Goal: Task Accomplishment & Management: Use online tool/utility

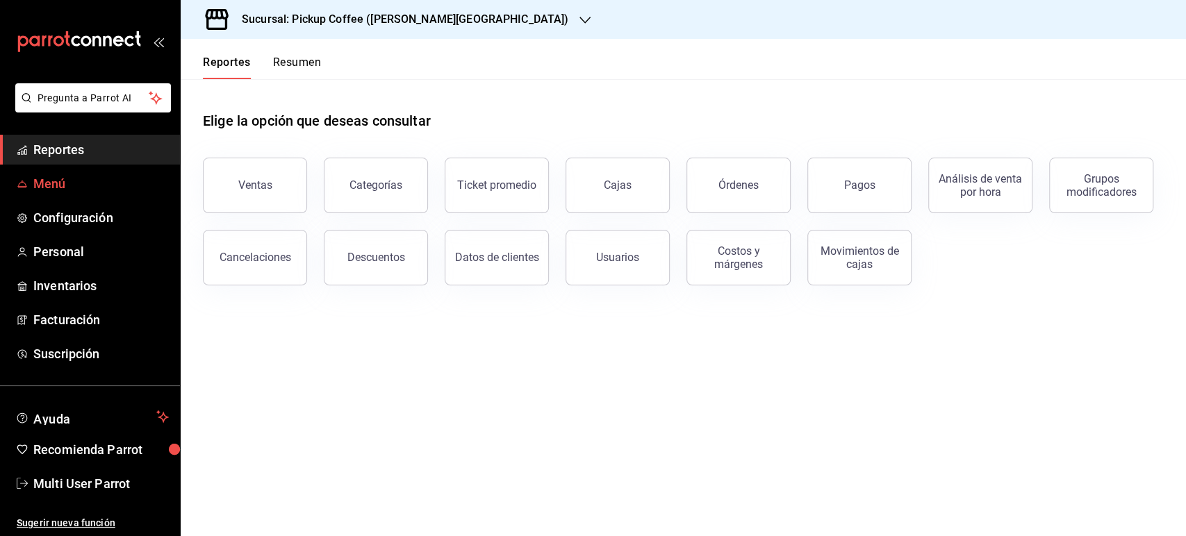
click at [36, 188] on span "Menú" at bounding box center [100, 183] width 135 height 19
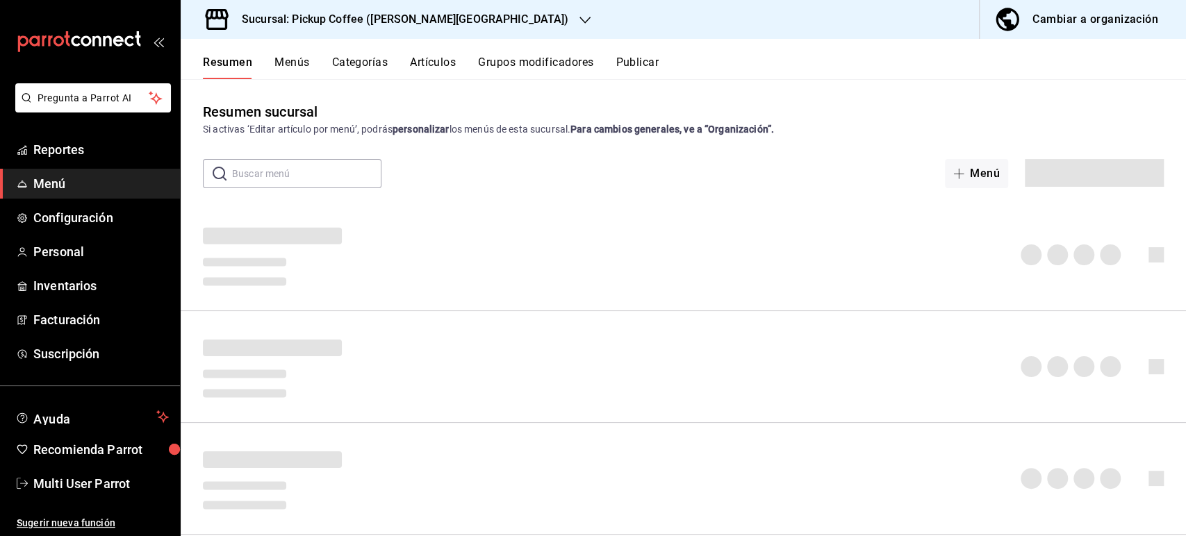
click at [295, 20] on h3 "Sucursal: Pickup Coffee ([PERSON_NAME][GEOGRAPHIC_DATA])" at bounding box center [400, 19] width 338 height 17
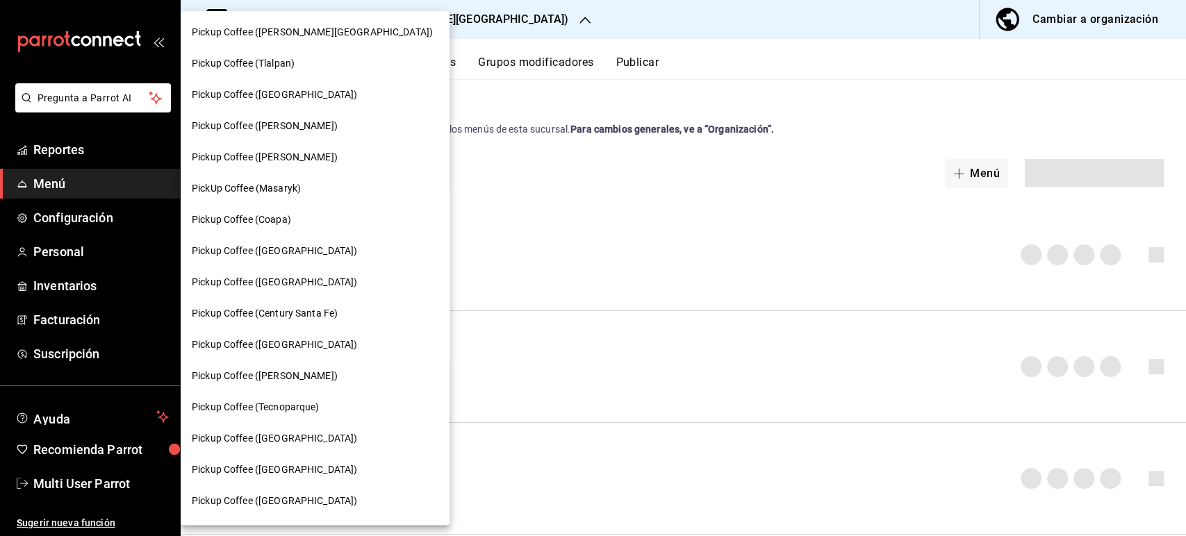
click at [389, 26] on div "Pickup Coffee ([PERSON_NAME][GEOGRAPHIC_DATA]) Pickup Coffee (Tlalpan) Pickup C…" at bounding box center [593, 268] width 1186 height 536
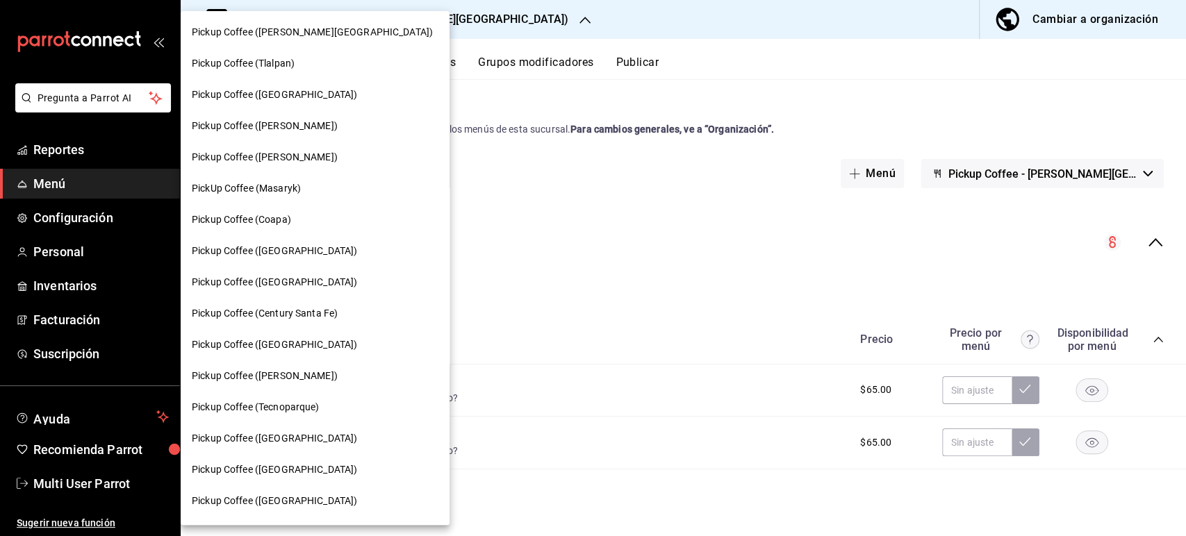
click at [308, 471] on div "Pickup Coffee ([GEOGRAPHIC_DATA])" at bounding box center [315, 470] width 247 height 15
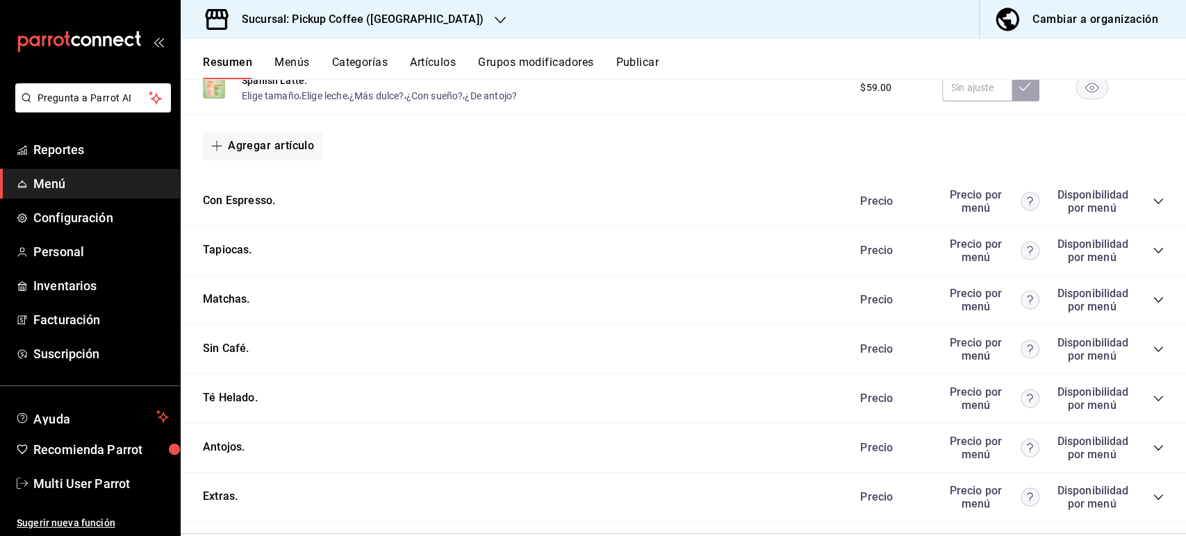
scroll to position [766, 0]
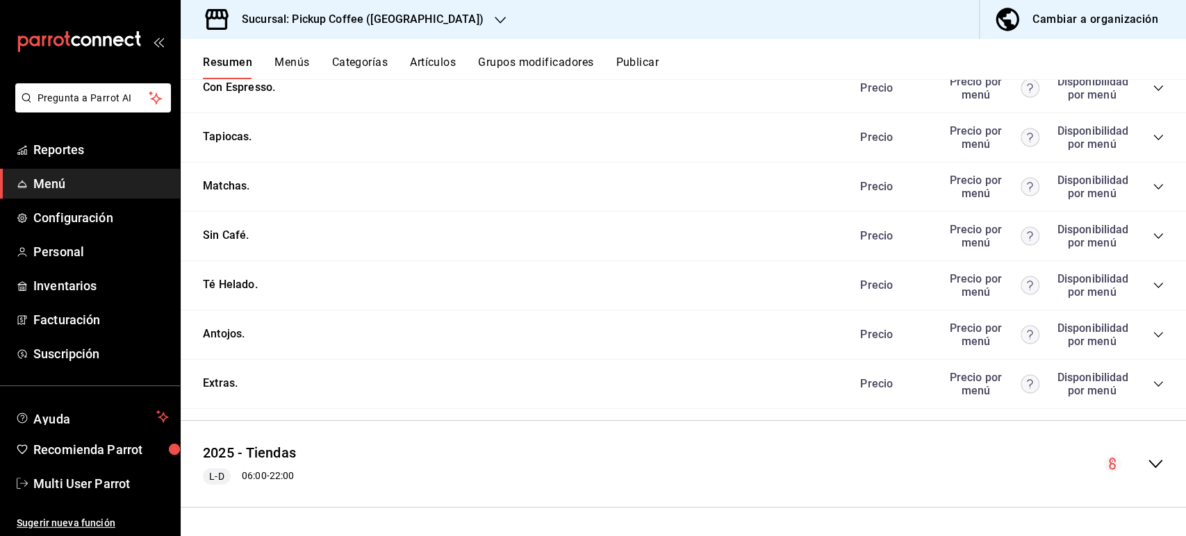
click at [1152, 332] on icon "collapse-category-row" at bounding box center [1157, 334] width 11 height 11
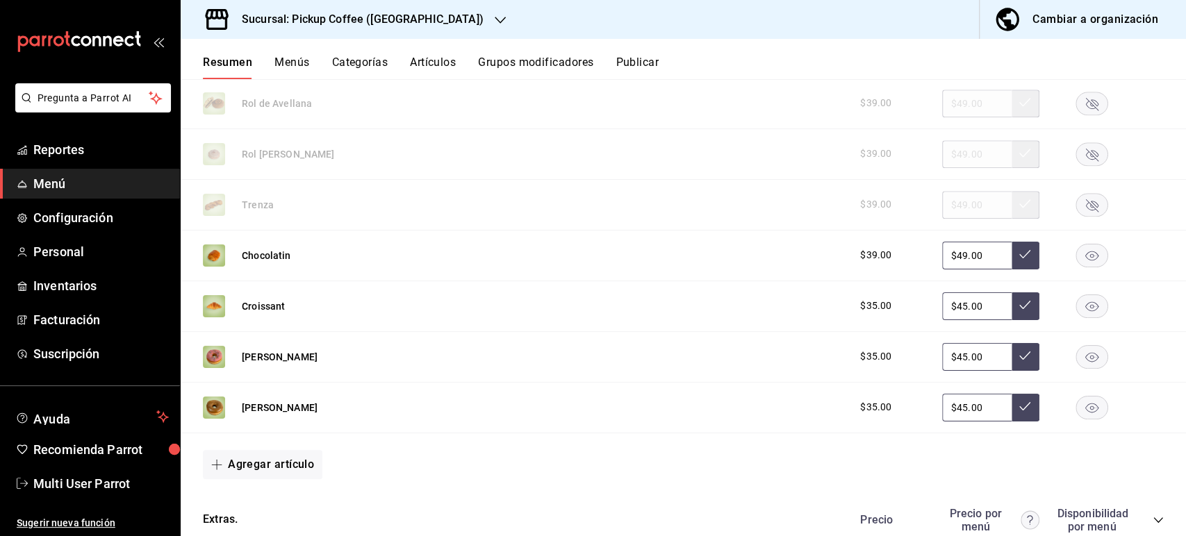
scroll to position [1156, 0]
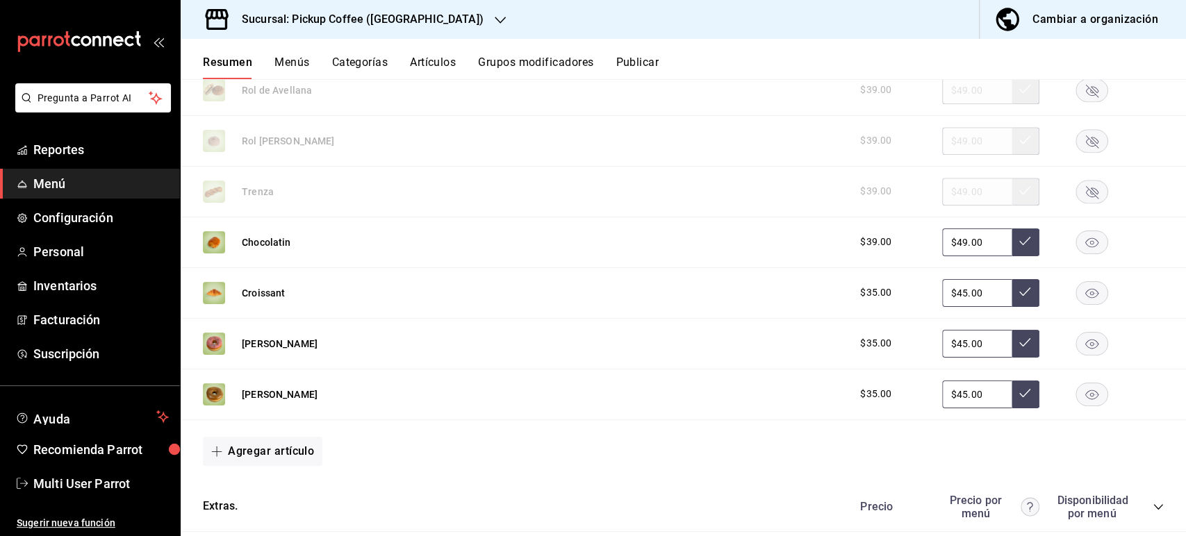
click at [1082, 294] on rect "button" at bounding box center [1092, 292] width 32 height 23
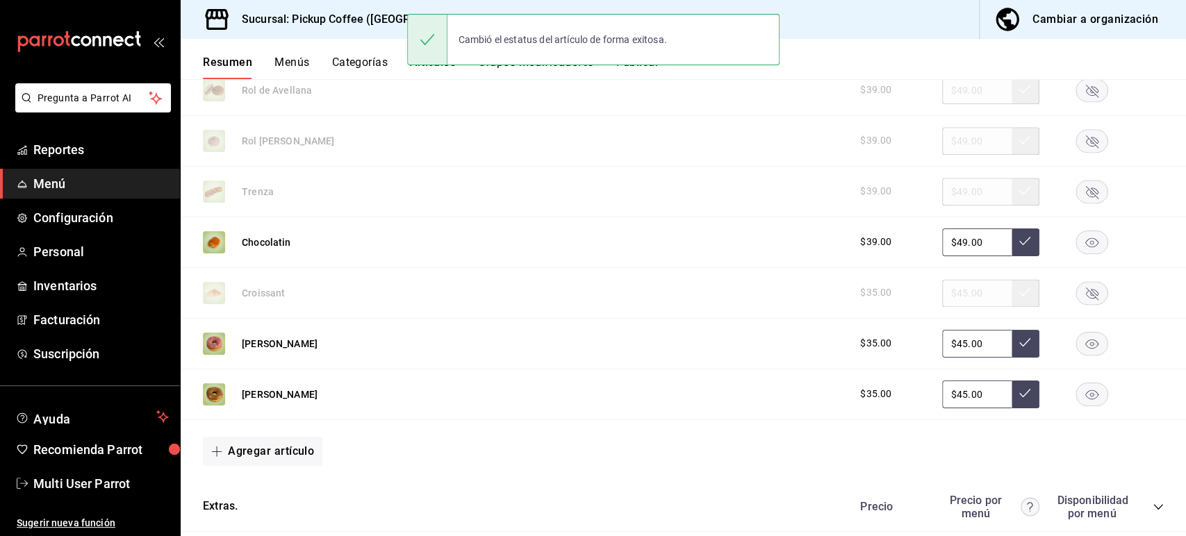
click at [651, 67] on div "Cambió el estatus del artículo de forma exitosa." at bounding box center [593, 40] width 372 height 60
click at [650, 71] on button "Publicar" at bounding box center [636, 68] width 43 height 24
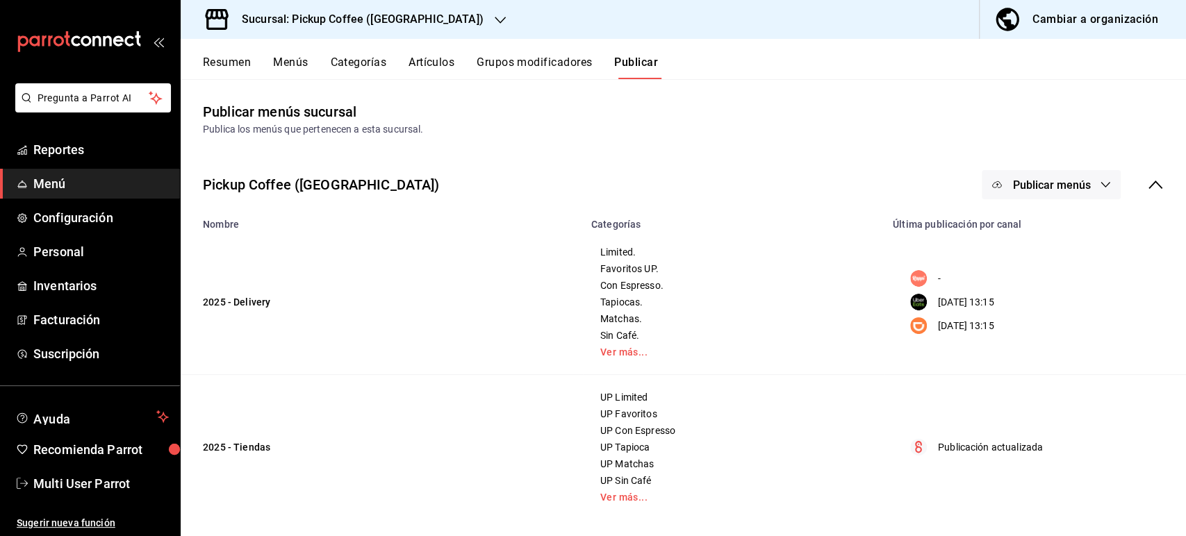
click at [1023, 179] on span "Publicar menús" at bounding box center [1051, 185] width 78 height 13
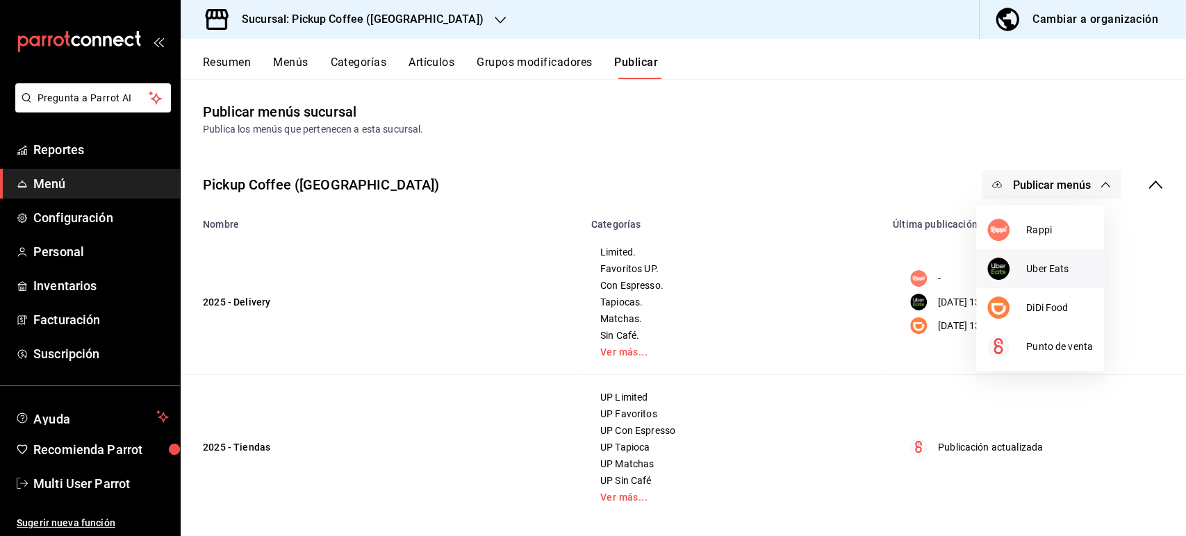
click at [1022, 276] on div at bounding box center [1006, 269] width 39 height 22
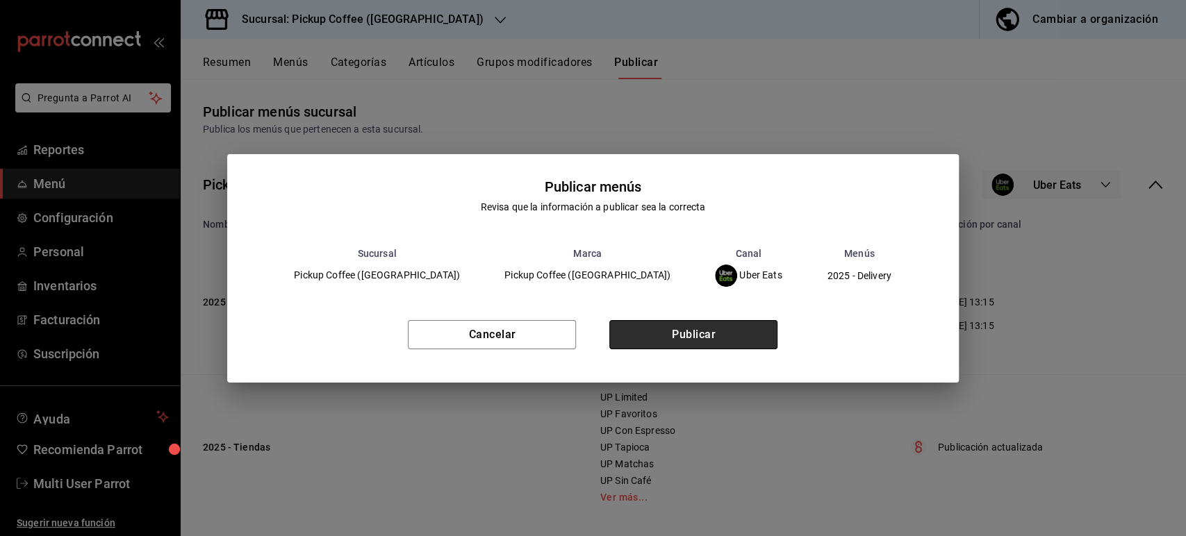
click at [721, 328] on button "Publicar" at bounding box center [693, 334] width 168 height 29
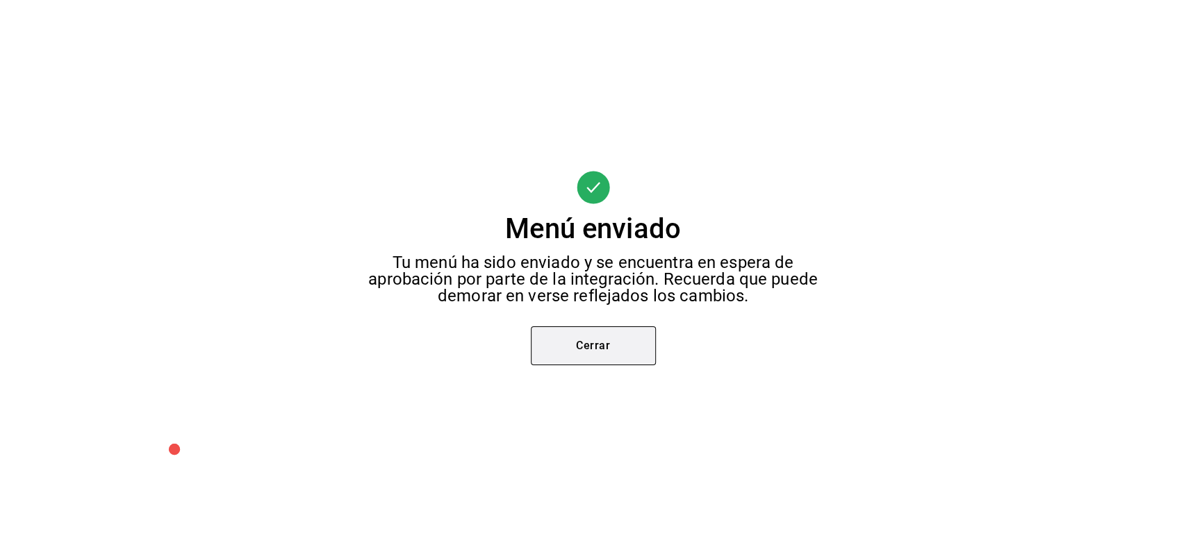
click at [618, 347] on button "Cerrar" at bounding box center [593, 345] width 125 height 39
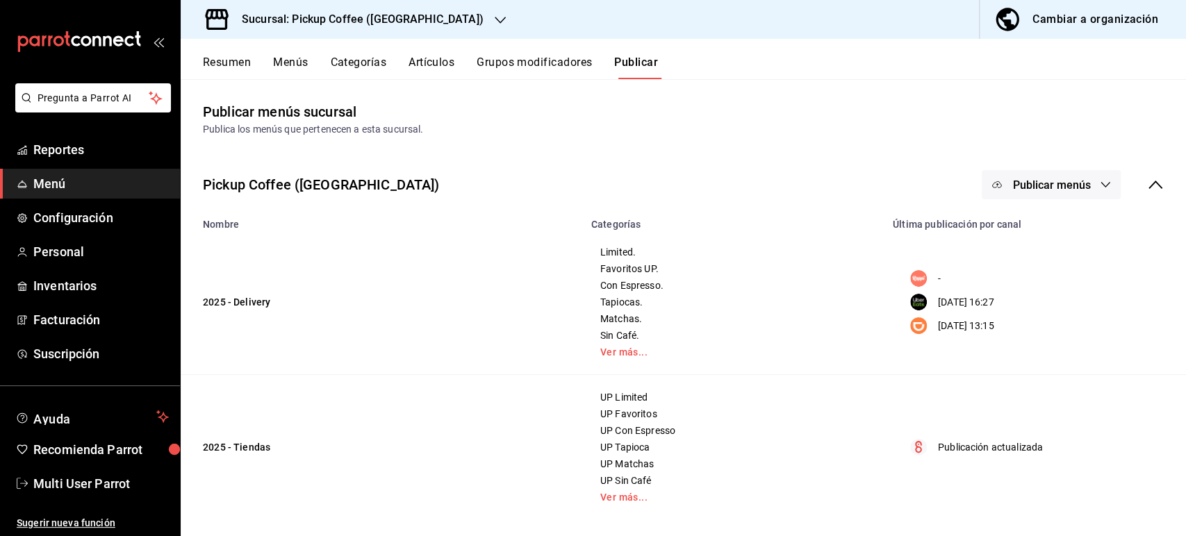
click at [1037, 199] on div "Pickup Coffee ([GEOGRAPHIC_DATA]) Publicar menús" at bounding box center [683, 184] width 1005 height 51
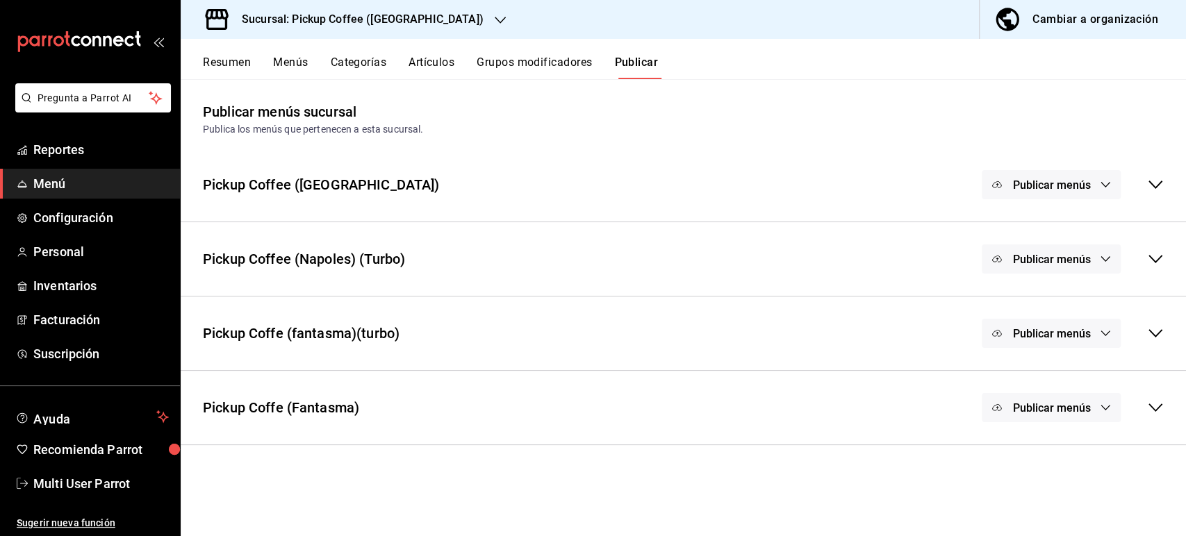
click at [1037, 190] on span "Publicar menús" at bounding box center [1051, 185] width 78 height 13
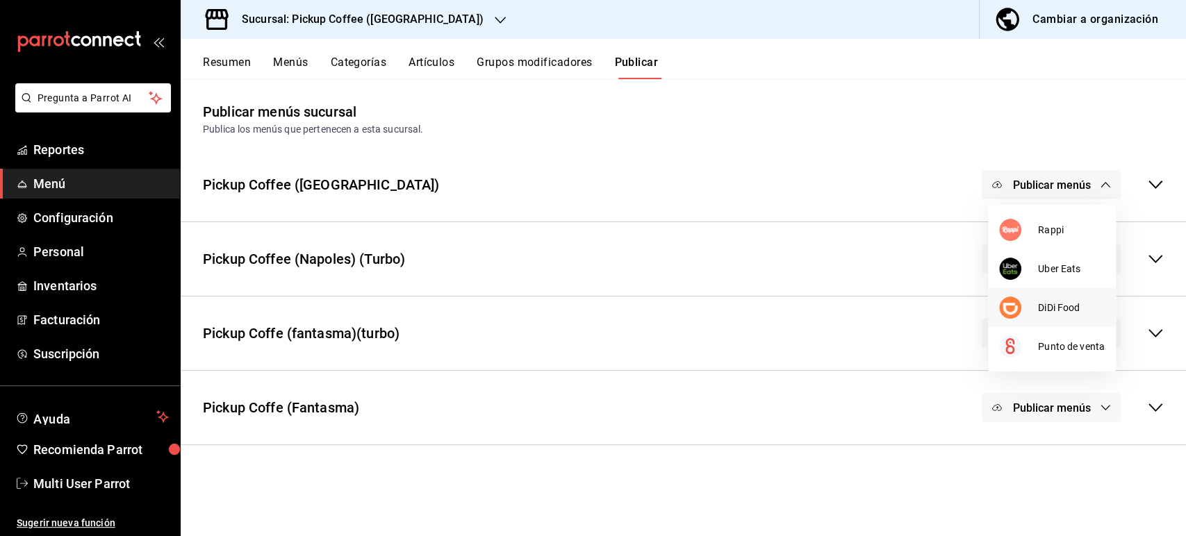
click at [1039, 320] on li "DiDi Food" at bounding box center [1052, 307] width 128 height 39
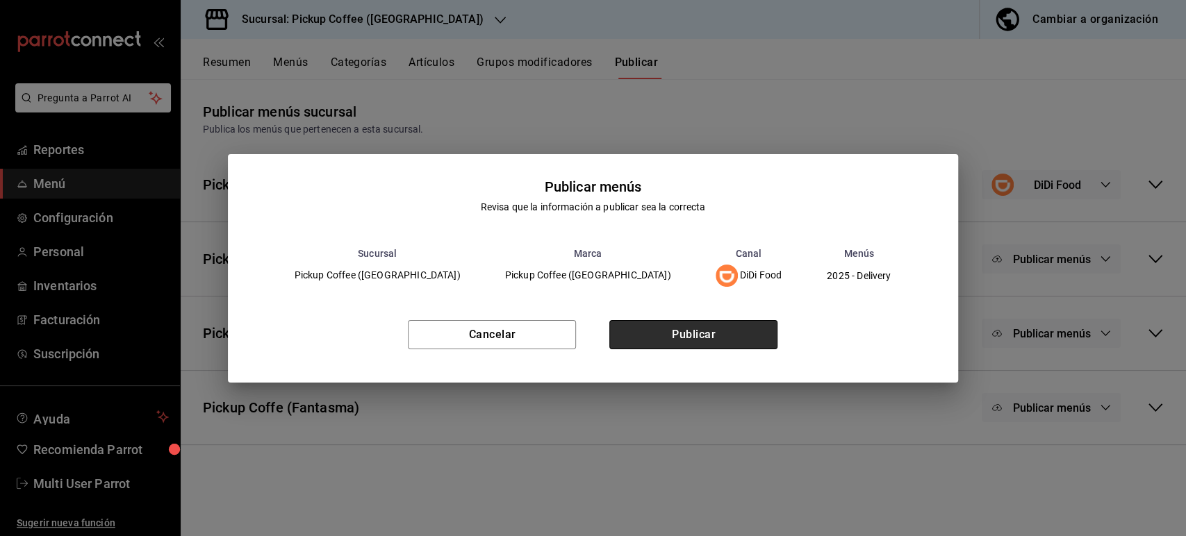
click at [738, 336] on button "Publicar" at bounding box center [693, 334] width 168 height 29
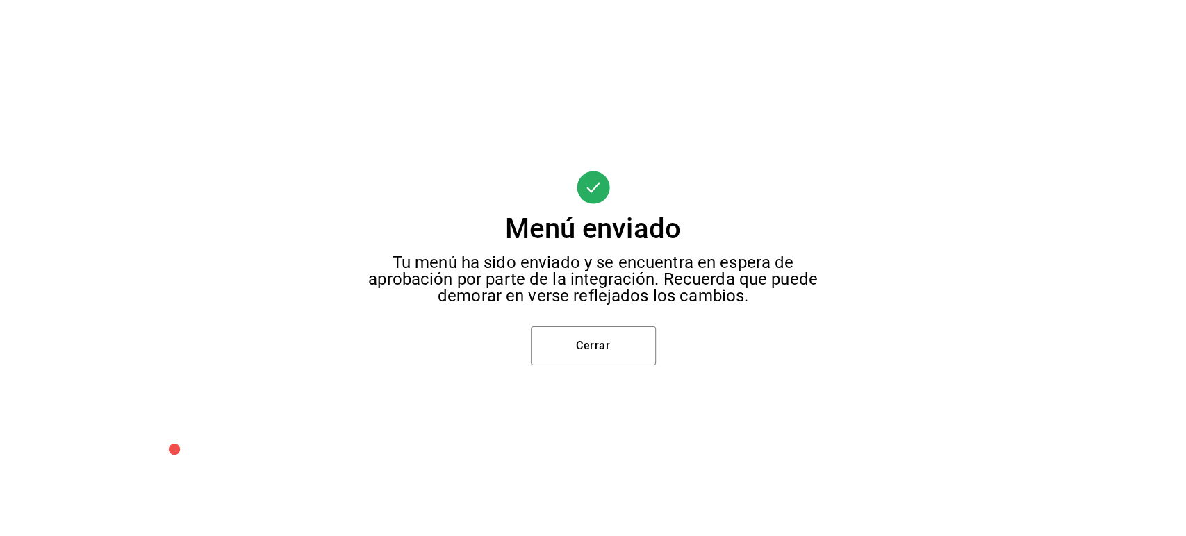
click at [523, 367] on div "Menú enviado Tu menú ha sido enviado y se encuentra en espera de aprobación por…" at bounding box center [593, 268] width 1186 height 536
click at [571, 333] on button "Cerrar" at bounding box center [593, 345] width 125 height 39
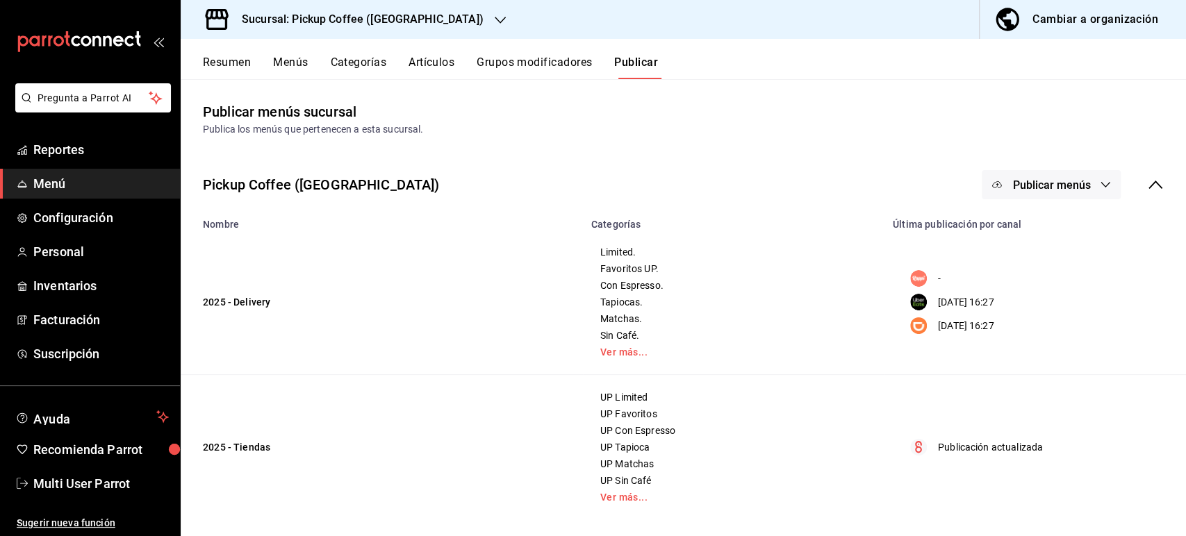
click at [1059, 186] on span "Publicar menús" at bounding box center [1051, 185] width 78 height 13
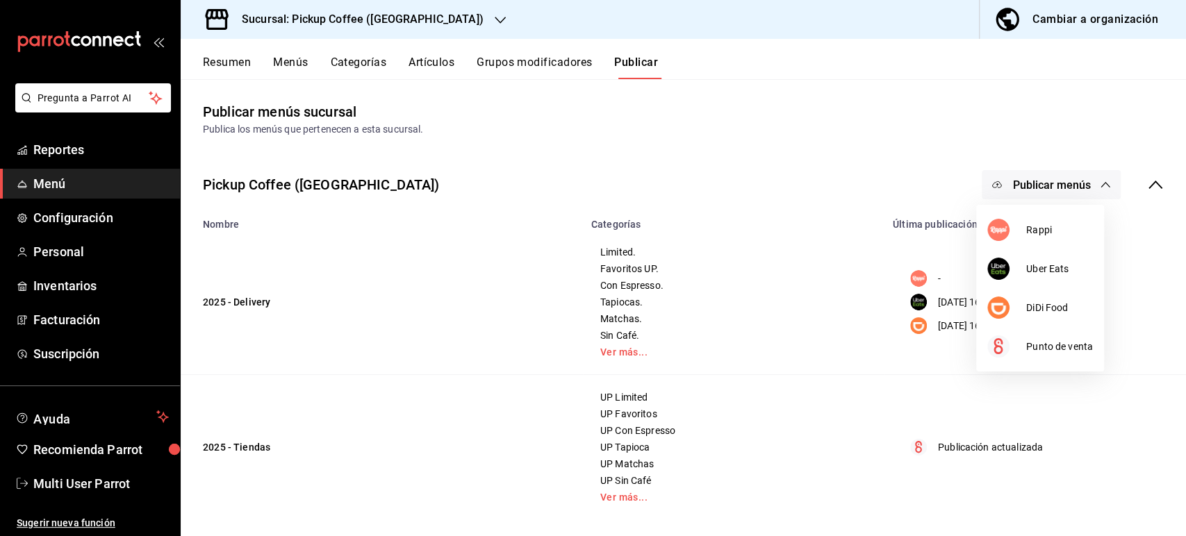
click at [1146, 181] on div at bounding box center [593, 268] width 1186 height 536
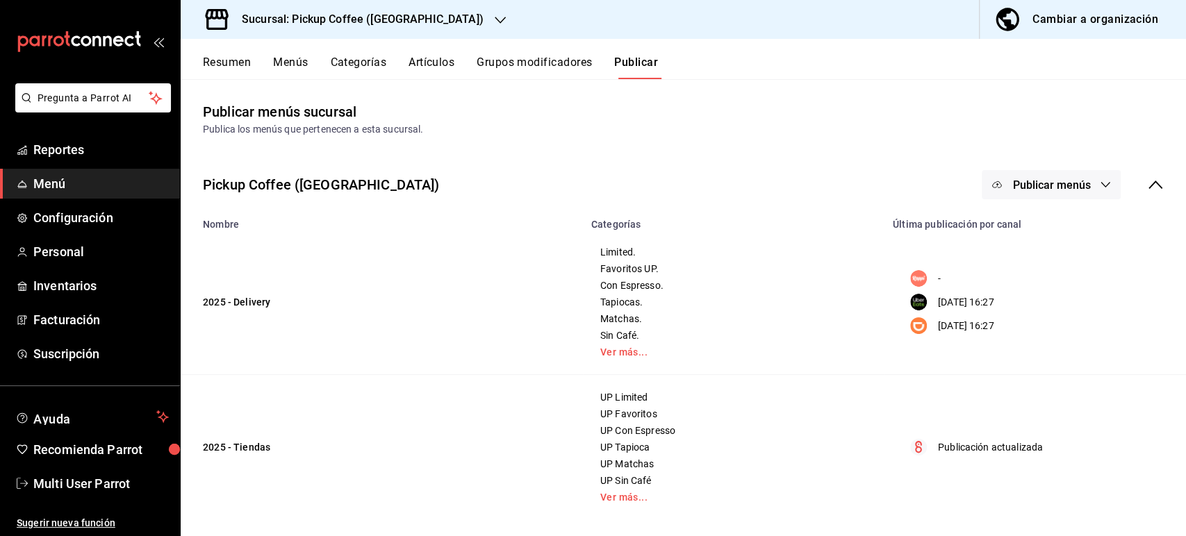
click at [1147, 181] on icon at bounding box center [1155, 184] width 17 height 17
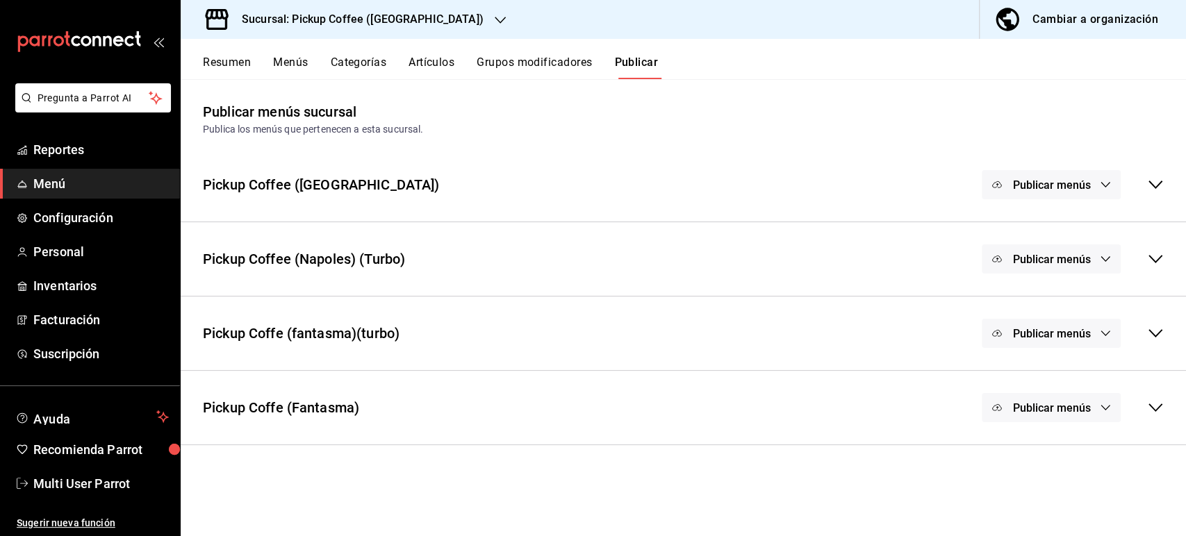
click at [1145, 267] on div "Publicar menús" at bounding box center [1073, 259] width 182 height 29
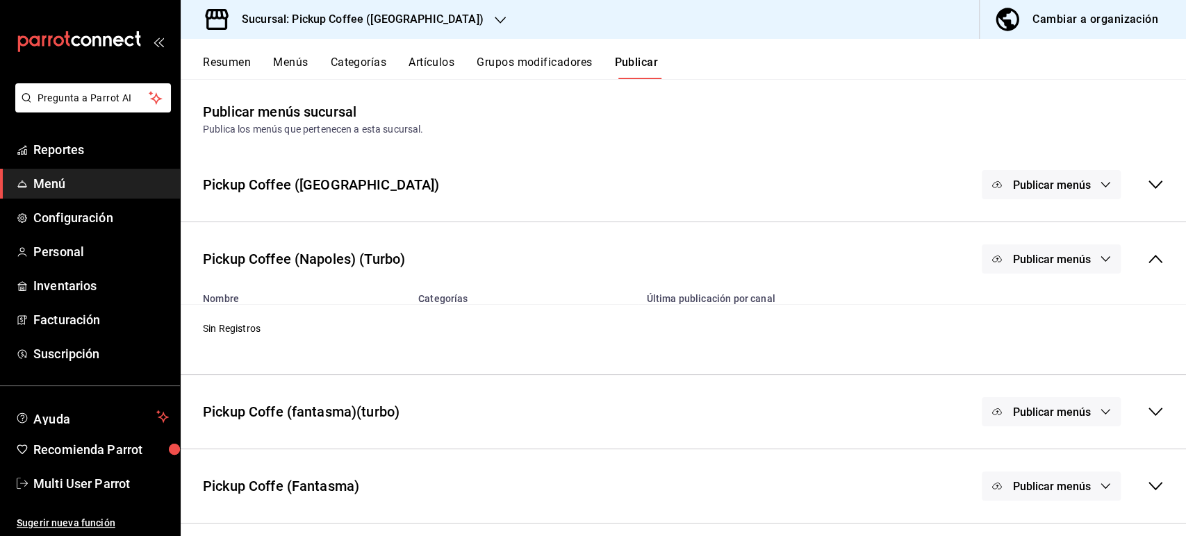
click at [1048, 260] on div "Publicar menús" at bounding box center [1051, 259] width 139 height 29
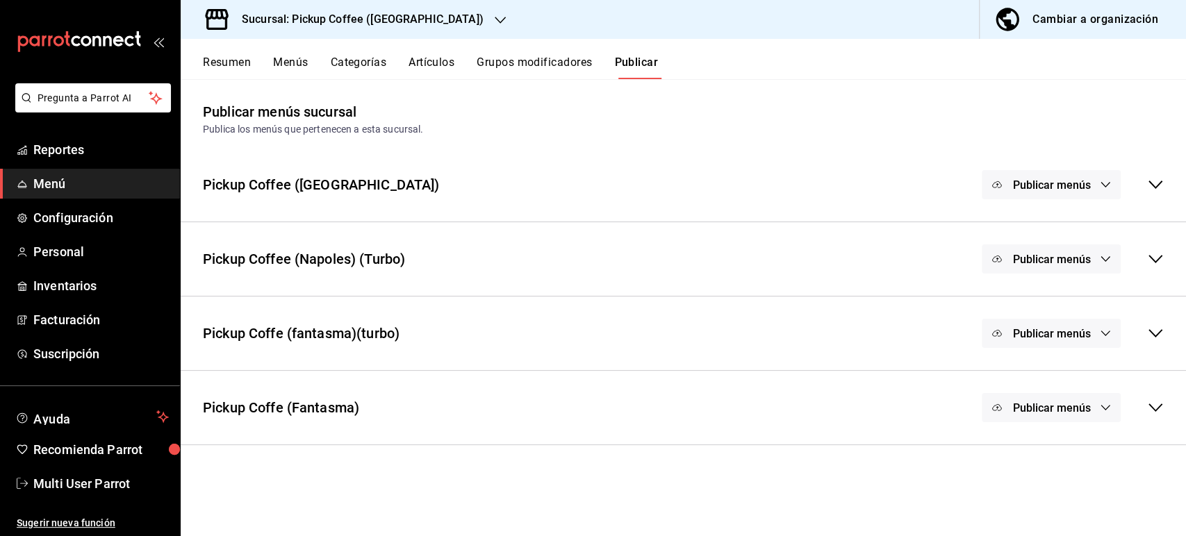
click at [1061, 257] on div "Publicar menús" at bounding box center [1051, 259] width 139 height 29
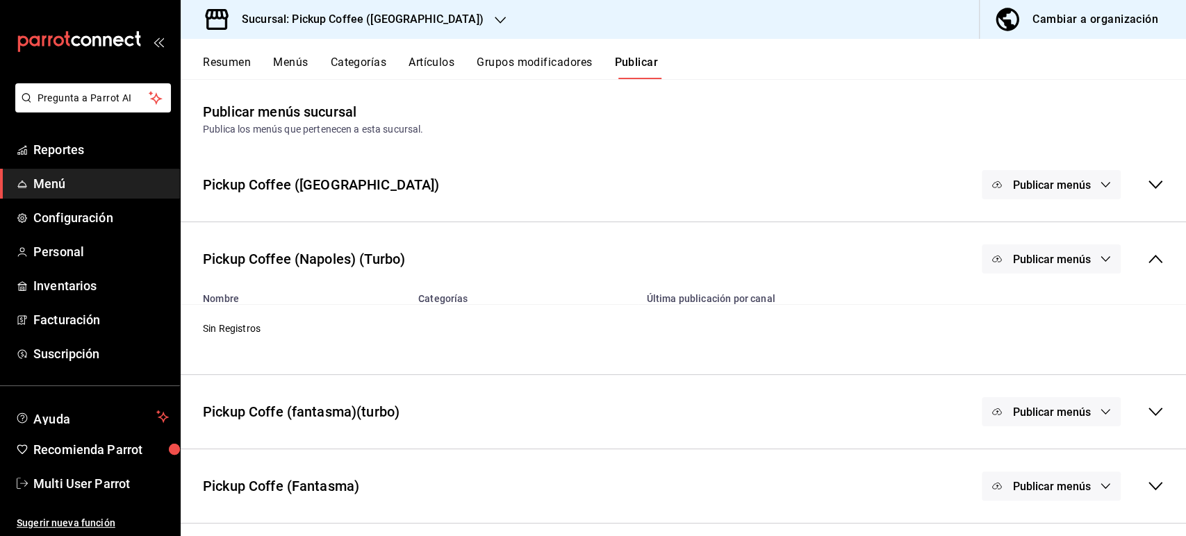
click at [306, 19] on h3 "Sucursal: Pickup Coffee ([GEOGRAPHIC_DATA])" at bounding box center [357, 19] width 253 height 17
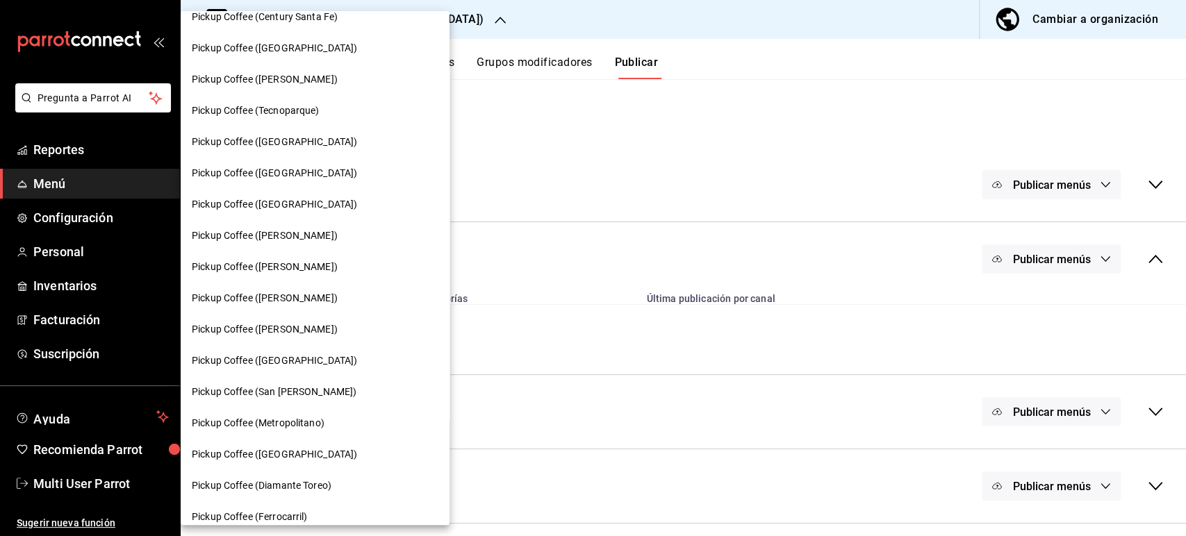
scroll to position [317, 0]
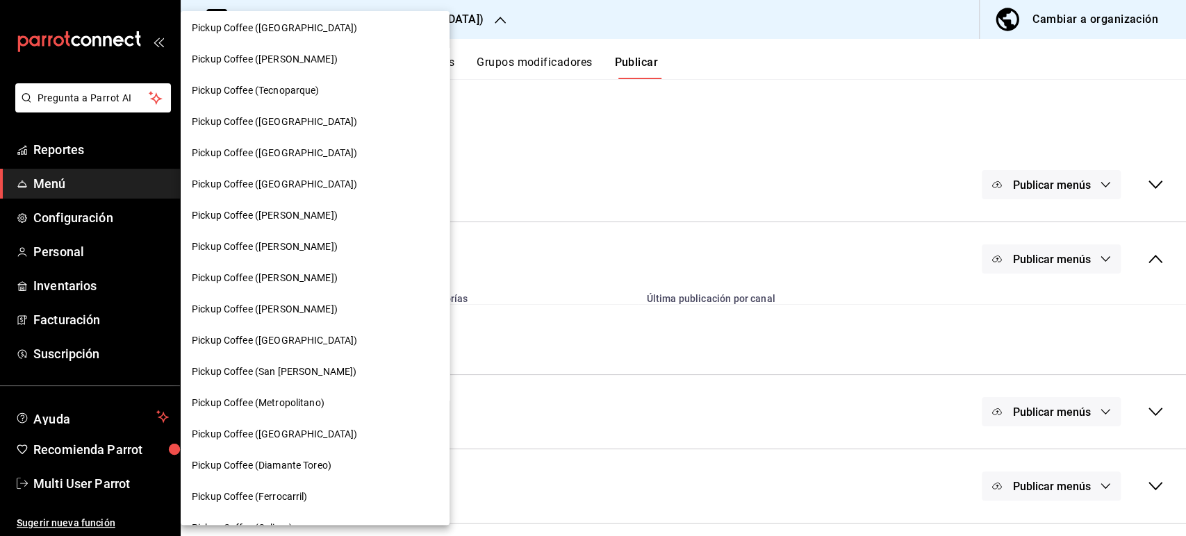
click at [300, 279] on span "Pickup Coffee ([PERSON_NAME])" at bounding box center [265, 278] width 146 height 15
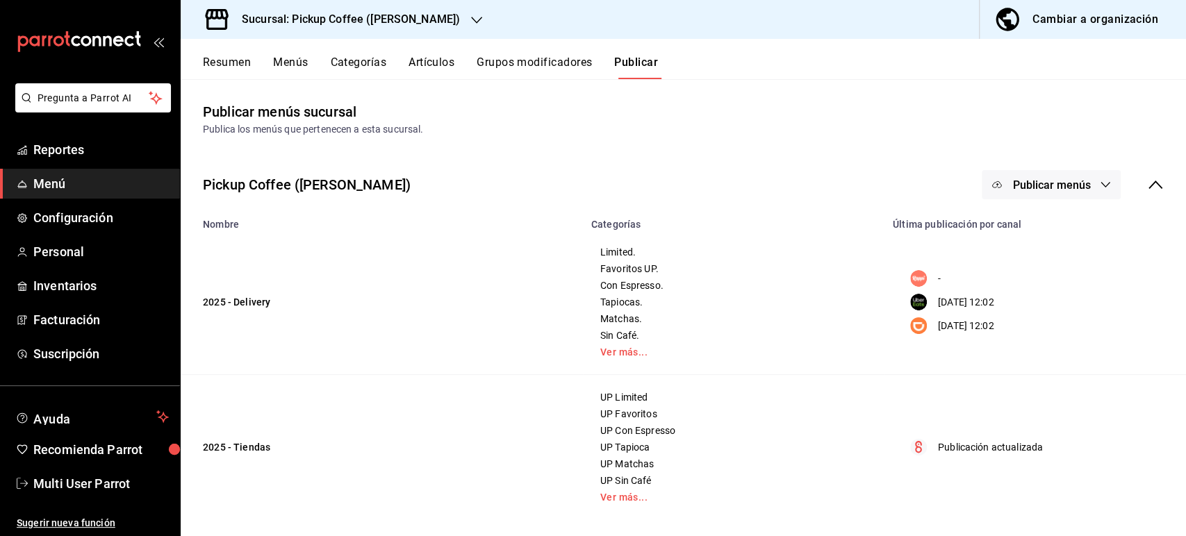
click at [215, 64] on button "Resumen" at bounding box center [227, 68] width 48 height 24
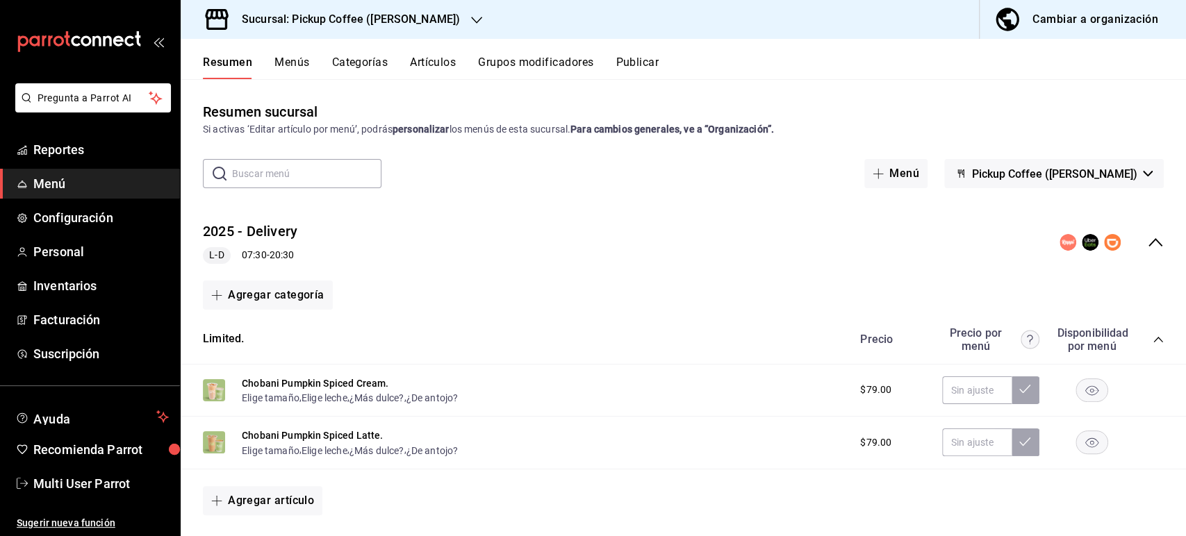
click at [1152, 343] on icon "collapse-category-row" at bounding box center [1157, 339] width 11 height 11
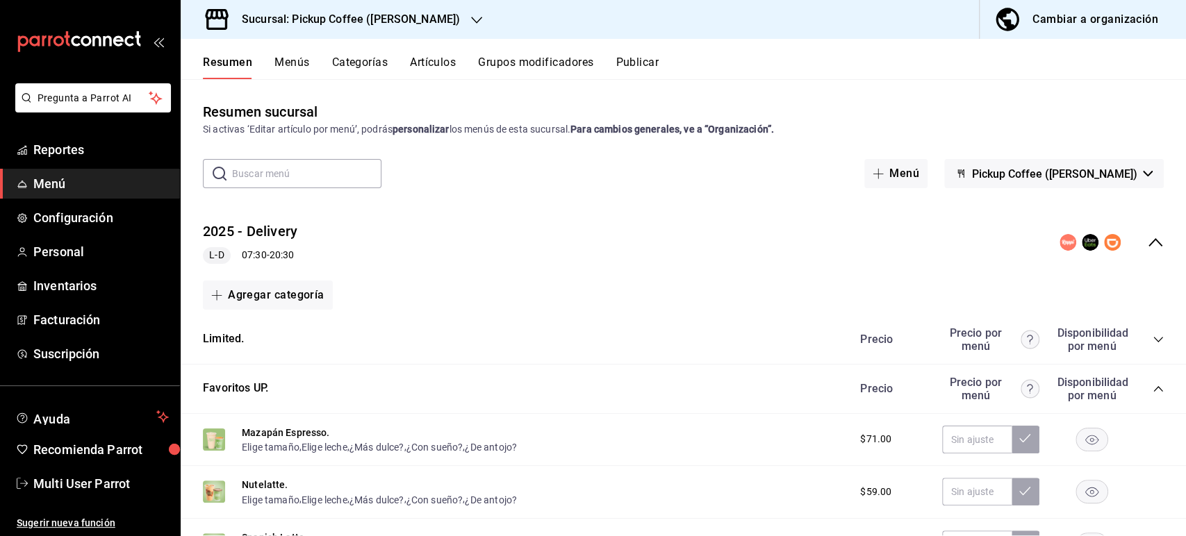
click at [1152, 393] on icon "collapse-category-row" at bounding box center [1157, 388] width 11 height 11
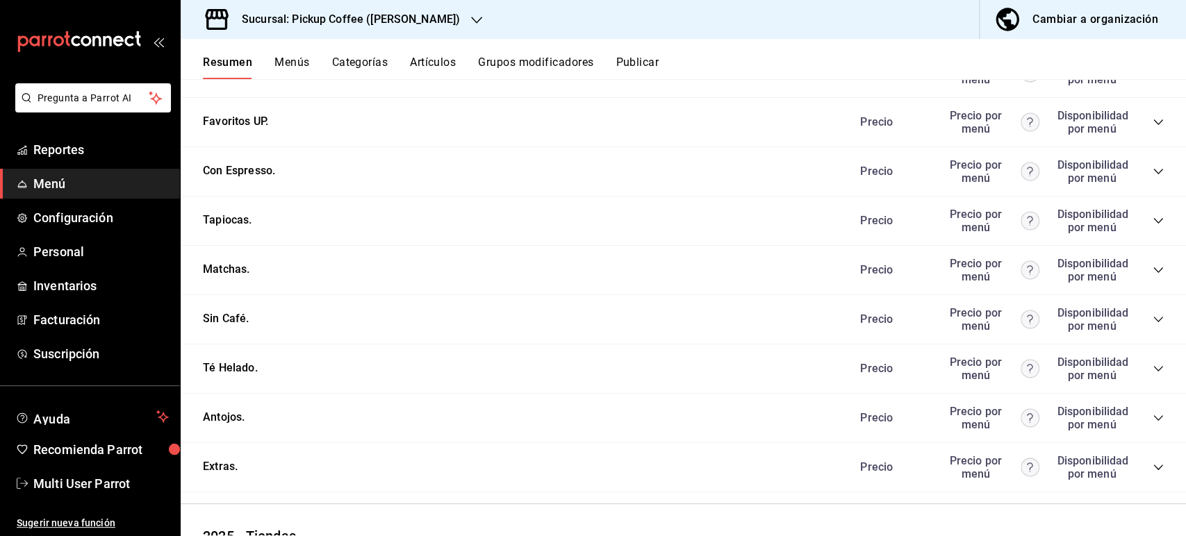
scroll to position [275, 0]
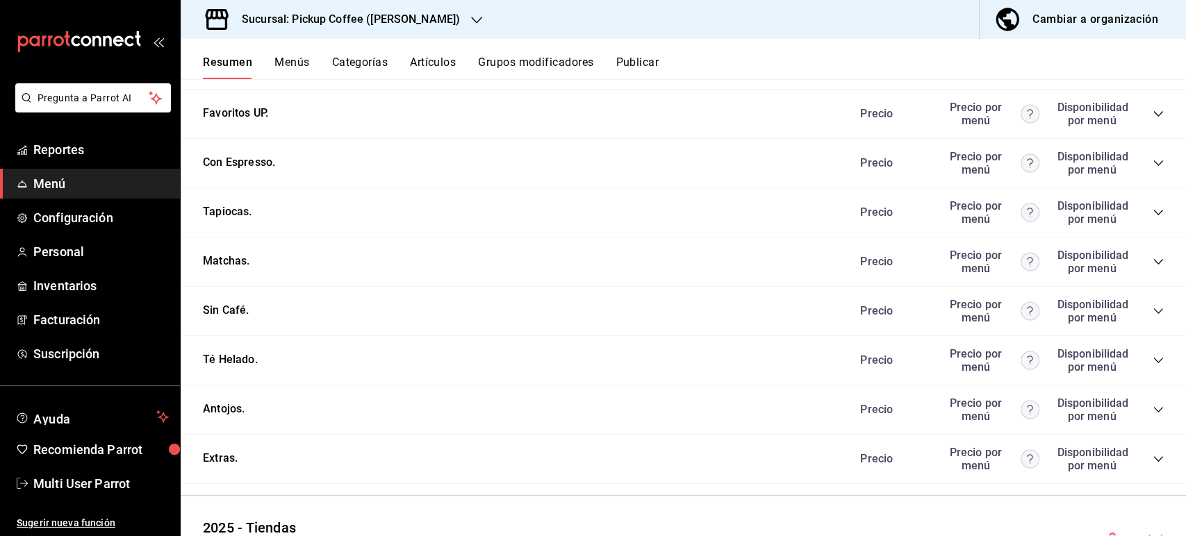
click at [1152, 213] on icon "collapse-category-row" at bounding box center [1157, 212] width 11 height 11
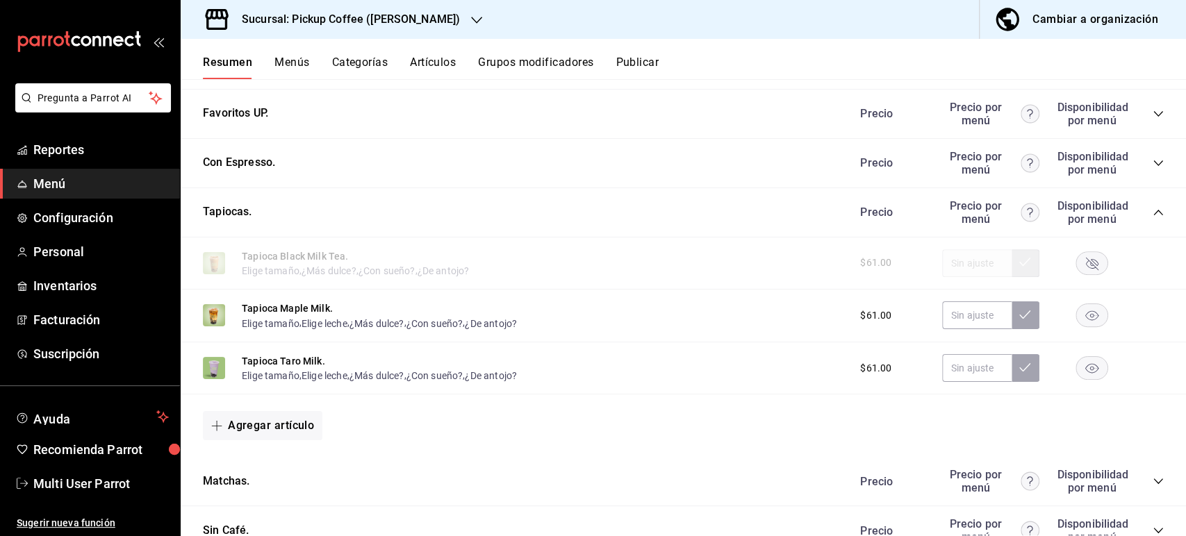
click at [1080, 324] on rect "button" at bounding box center [1092, 315] width 32 height 23
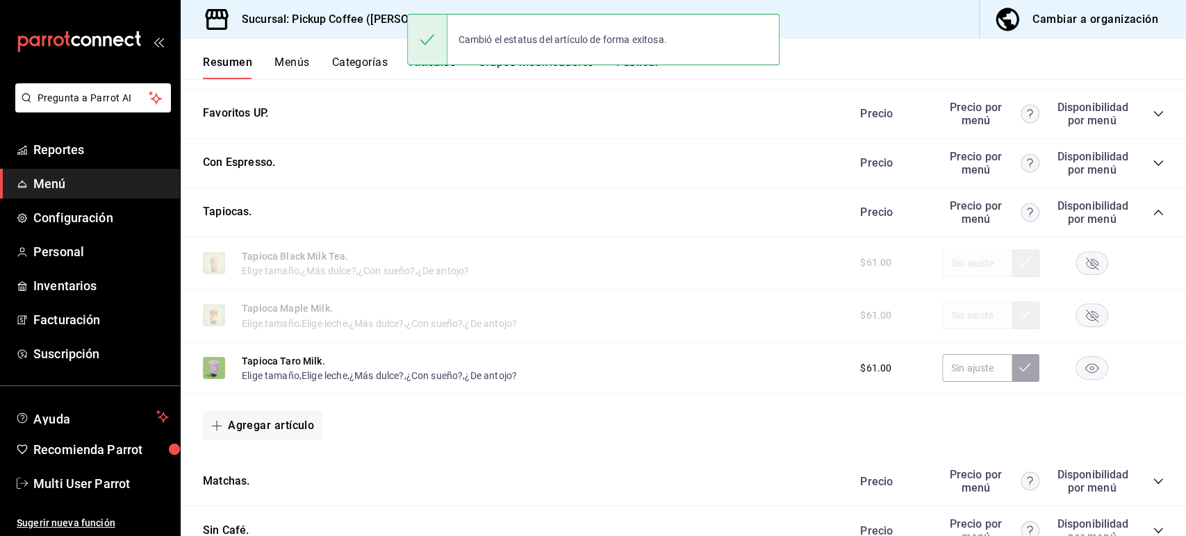
click at [1080, 366] on rect "button" at bounding box center [1092, 368] width 32 height 23
click at [646, 73] on button "Publicar" at bounding box center [636, 68] width 43 height 24
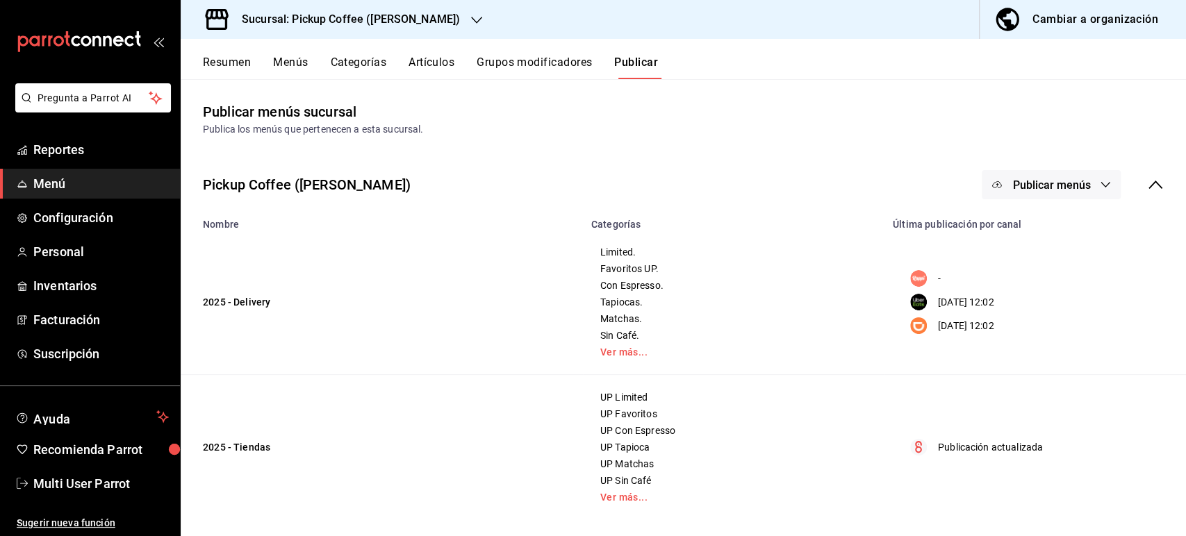
click at [1062, 182] on span "Publicar menús" at bounding box center [1051, 185] width 78 height 13
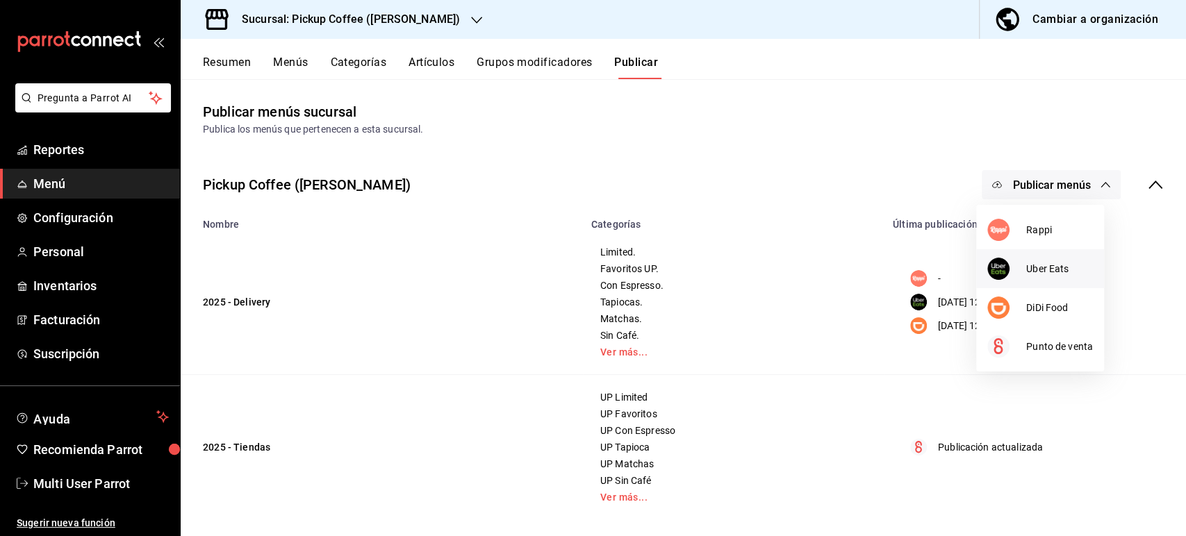
click at [1050, 267] on span "Uber Eats" at bounding box center [1059, 269] width 67 height 15
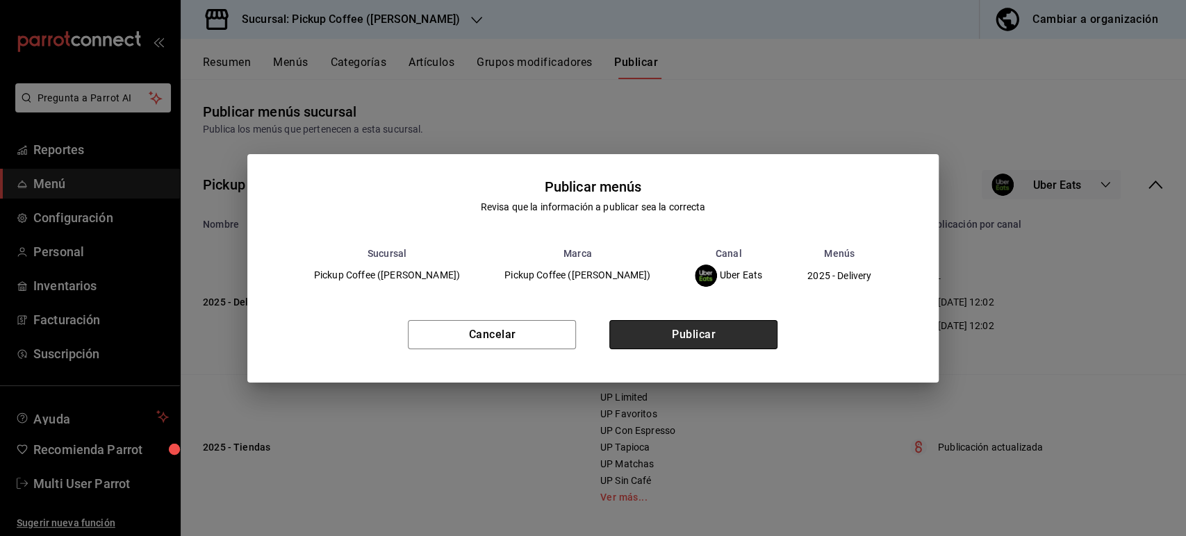
click at [701, 328] on button "Publicar" at bounding box center [693, 334] width 168 height 29
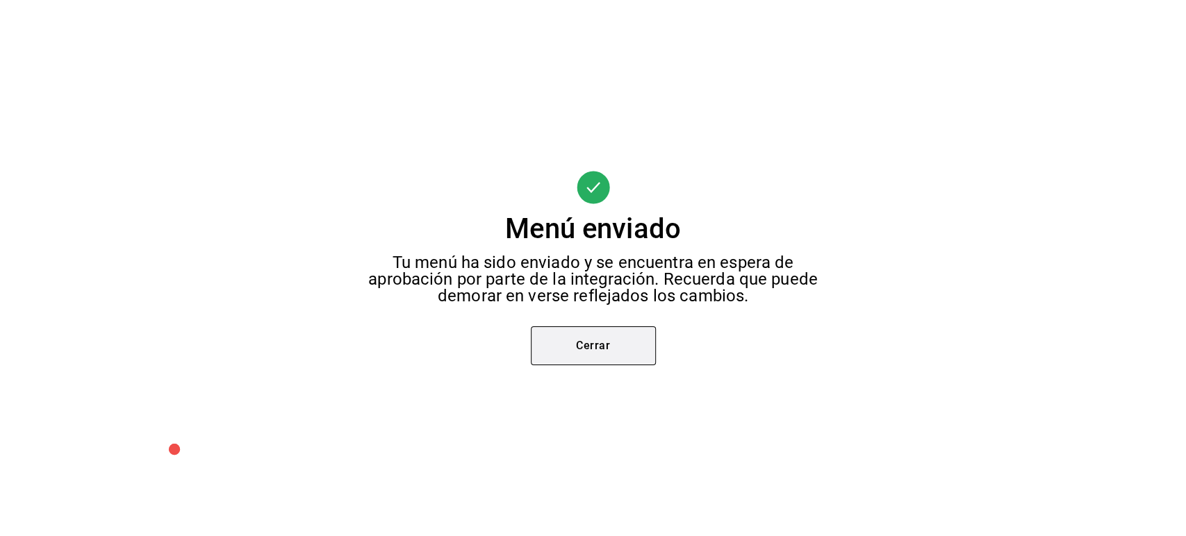
click at [610, 365] on button "Cerrar" at bounding box center [593, 345] width 125 height 39
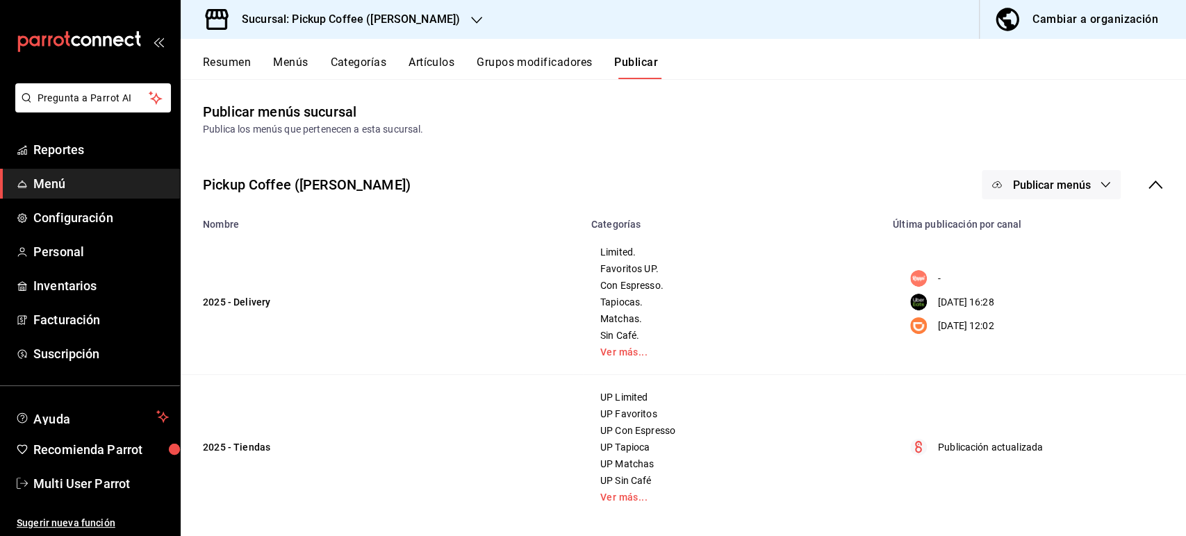
click at [1075, 176] on button "Publicar menús" at bounding box center [1051, 184] width 139 height 29
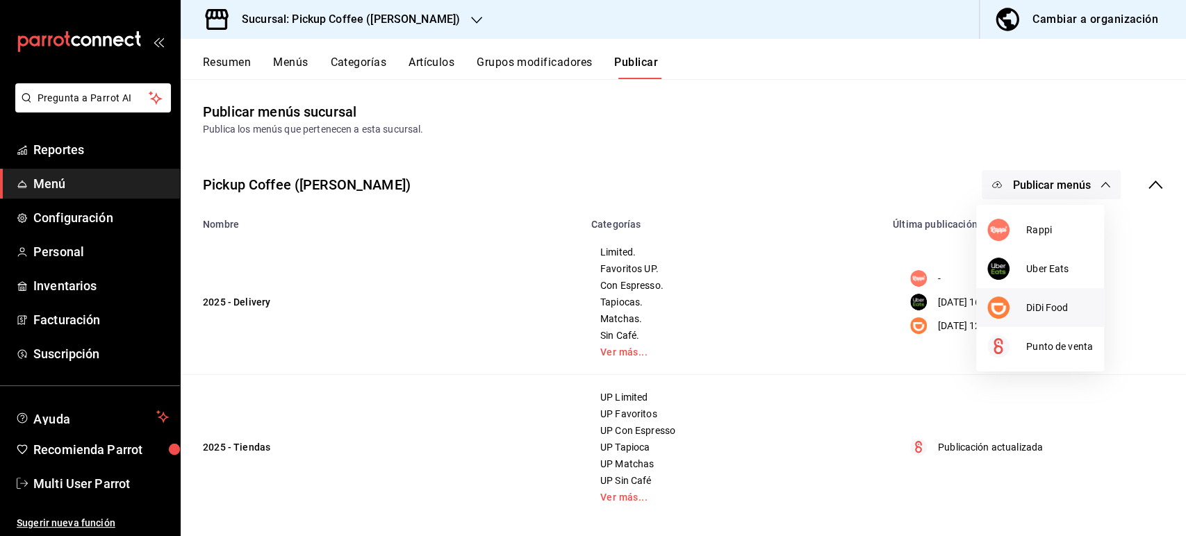
click at [1056, 304] on span "DiDi Food" at bounding box center [1059, 308] width 67 height 15
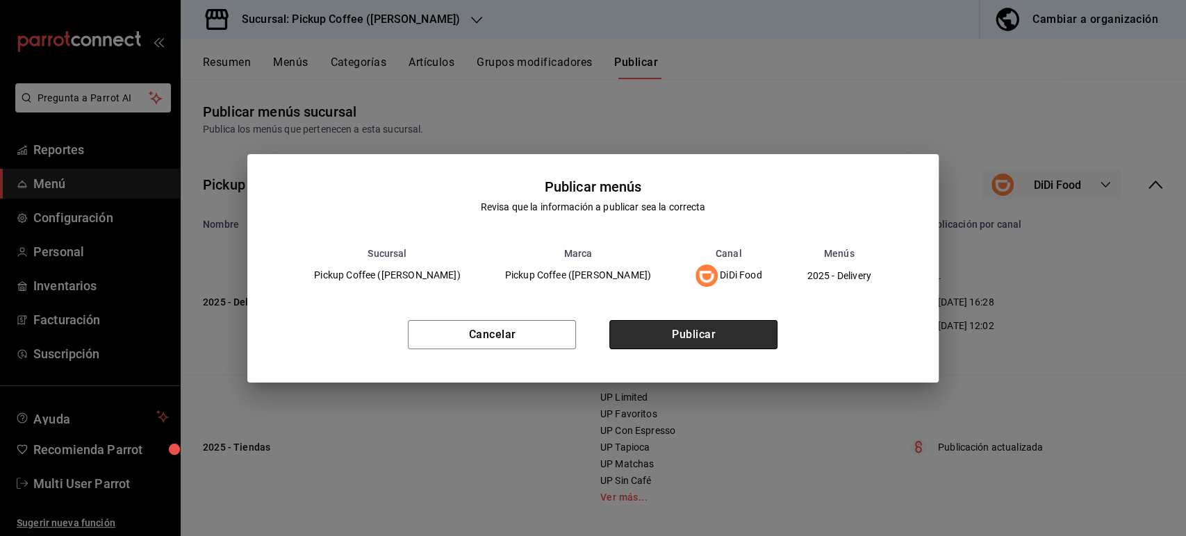
click at [683, 342] on button "Publicar" at bounding box center [693, 334] width 168 height 29
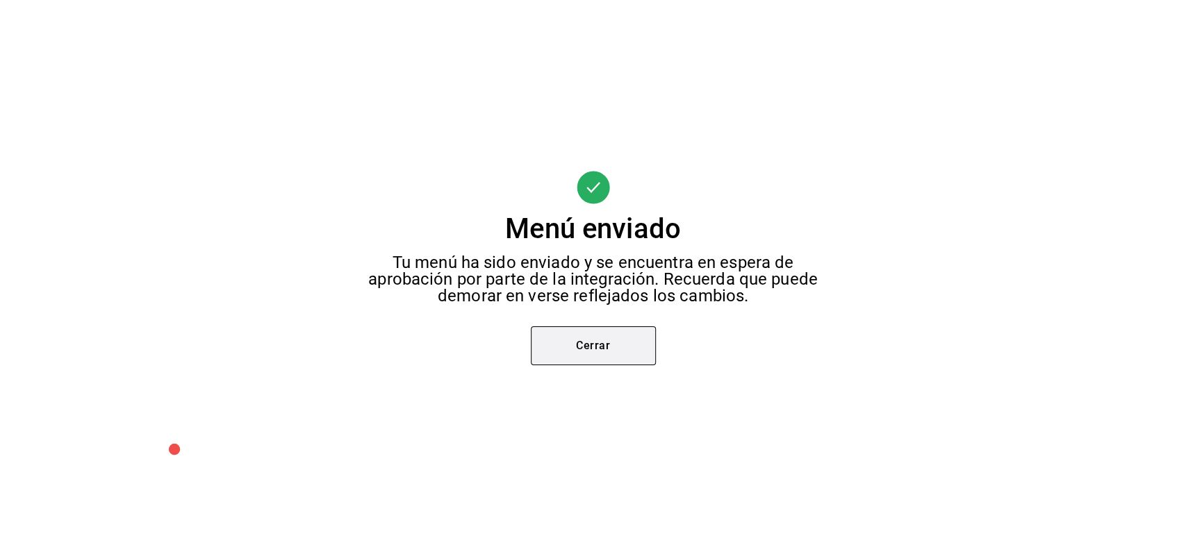
click at [586, 350] on button "Cerrar" at bounding box center [593, 345] width 125 height 39
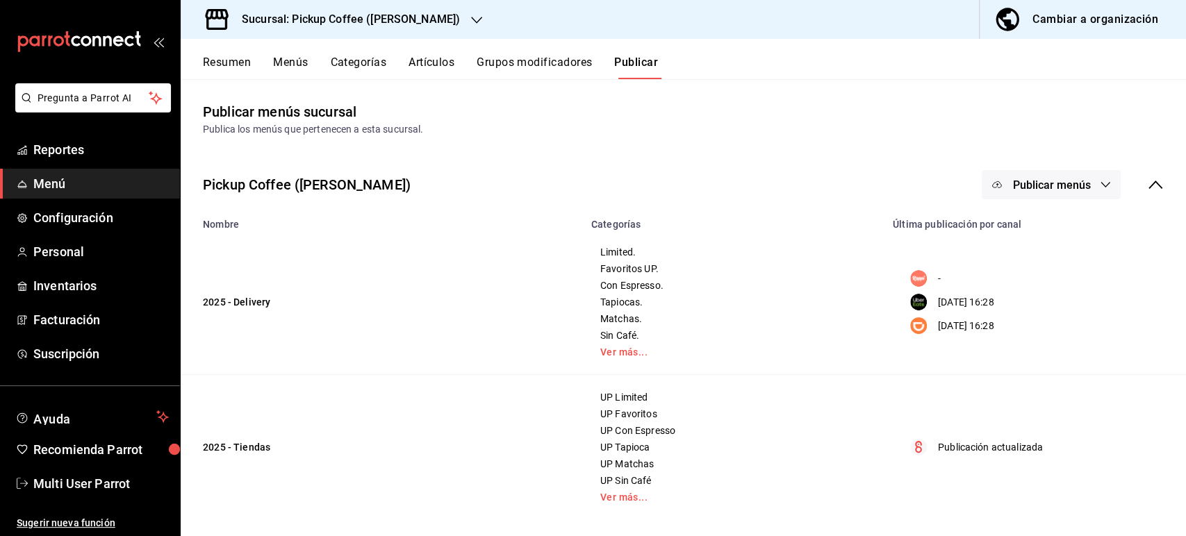
drag, startPoint x: 1172, startPoint y: 142, endPoint x: 1183, endPoint y: 142, distance: 11.1
click at [1183, 142] on div "Resumen Menús Categorías Artículos Grupos modificadores Publicar Publicar menús…" at bounding box center [683, 287] width 1005 height 497
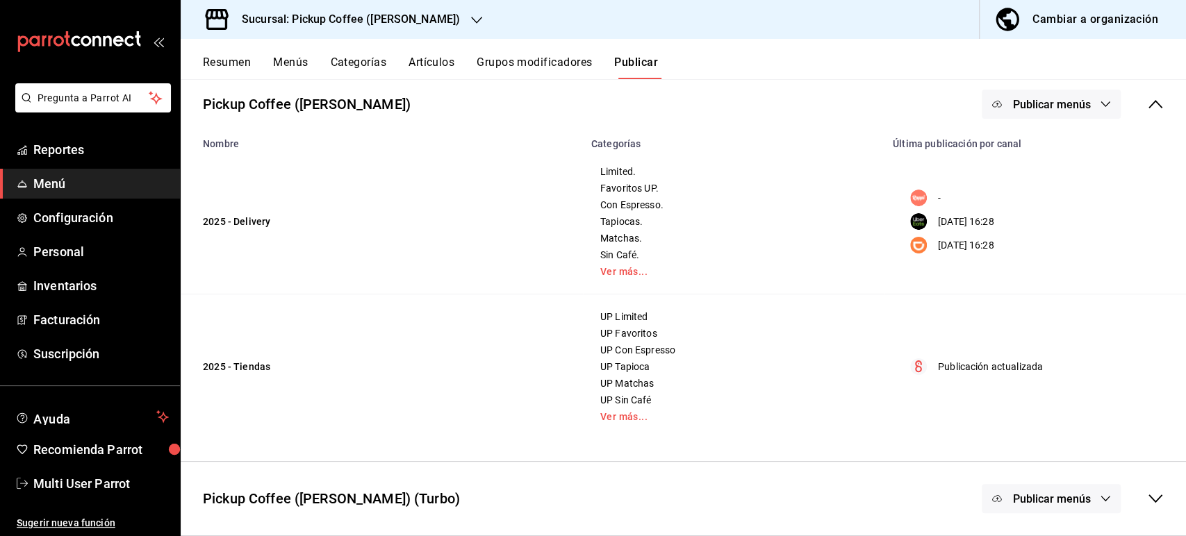
click at [1059, 504] on span "Publicar menús" at bounding box center [1051, 499] width 78 height 13
click at [861, 438] on div at bounding box center [593, 268] width 1186 height 536
click at [230, 61] on button "Resumen" at bounding box center [227, 68] width 48 height 24
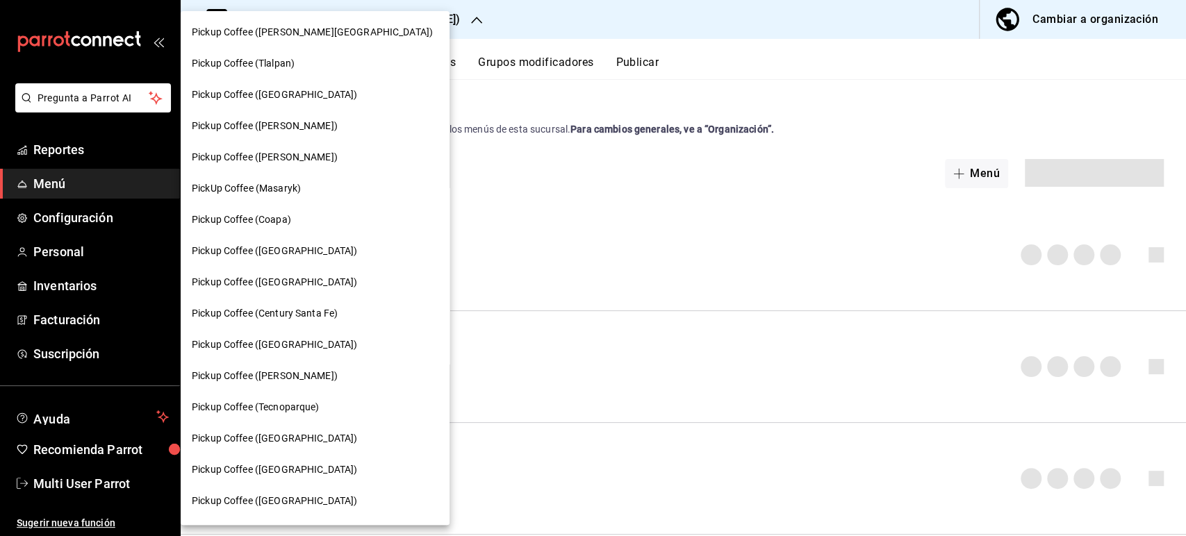
click at [390, 441] on div "Pickup Coffee ([PERSON_NAME][GEOGRAPHIC_DATA]) Pickup Coffee (Tlalpan) Pickup C…" at bounding box center [593, 268] width 1186 height 536
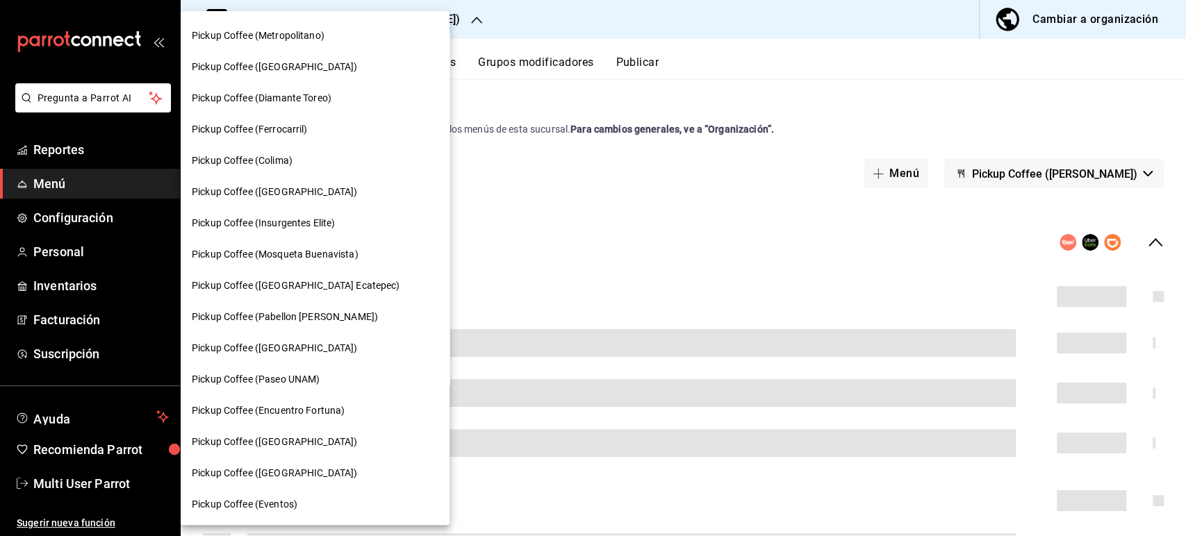
click at [331, 317] on span "Pickup Coffee (Pabellon [PERSON_NAME])" at bounding box center [285, 317] width 186 height 15
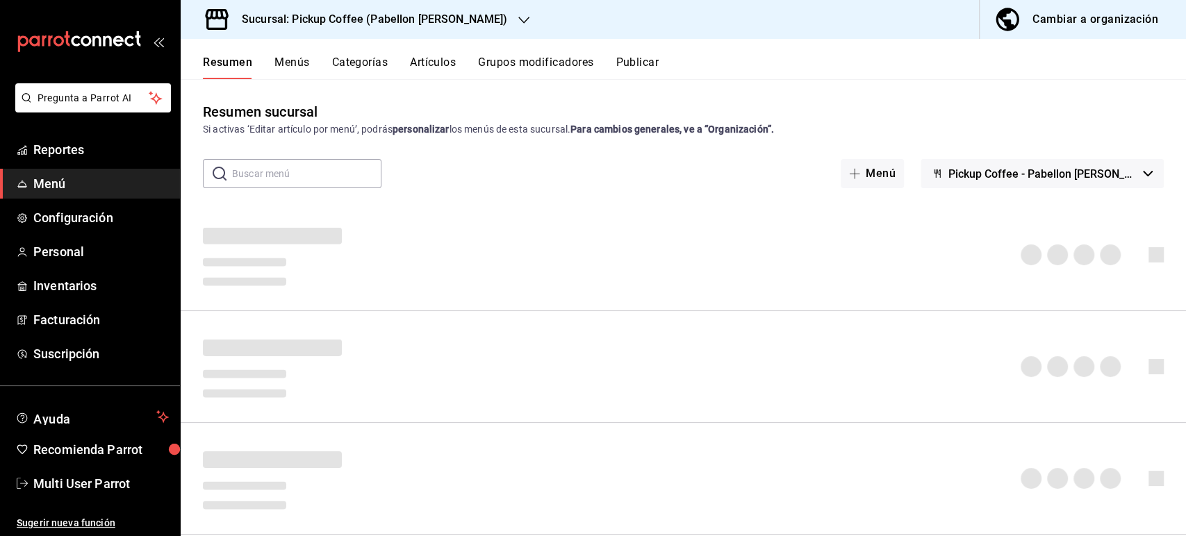
drag, startPoint x: 1181, startPoint y: 180, endPoint x: 1184, endPoint y: 356, distance: 175.8
click at [1184, 356] on div "Resumen sucursal Si activas ‘Editar artículo por menú’, podrás personalizar los…" at bounding box center [683, 307] width 1005 height 456
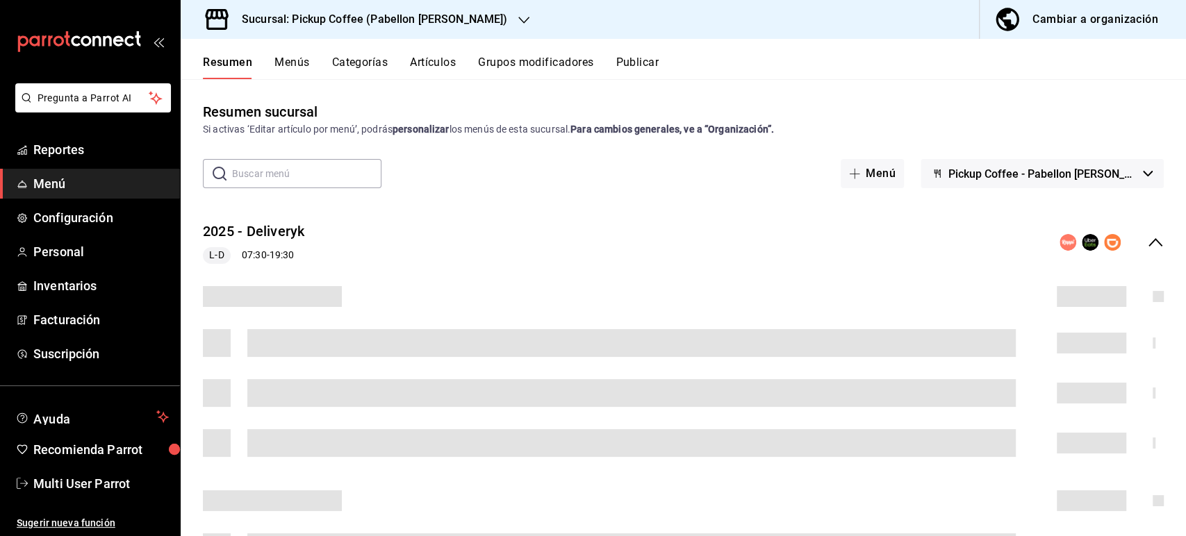
scroll to position [0, 0]
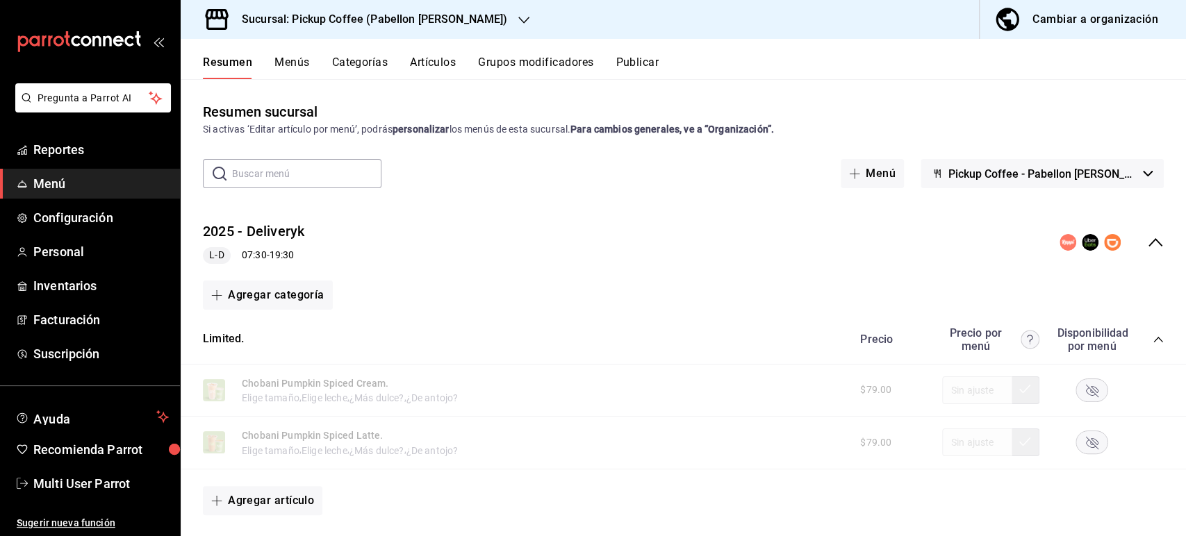
click at [1153, 338] on icon "collapse-category-row" at bounding box center [1157, 340] width 9 height 6
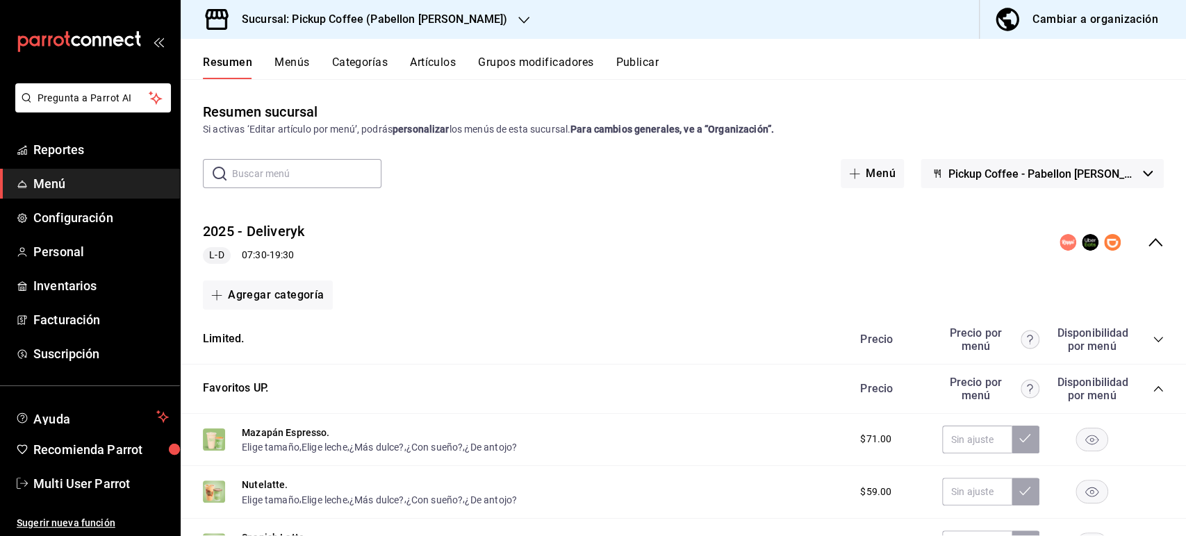
click at [1152, 391] on icon "collapse-category-row" at bounding box center [1157, 388] width 11 height 11
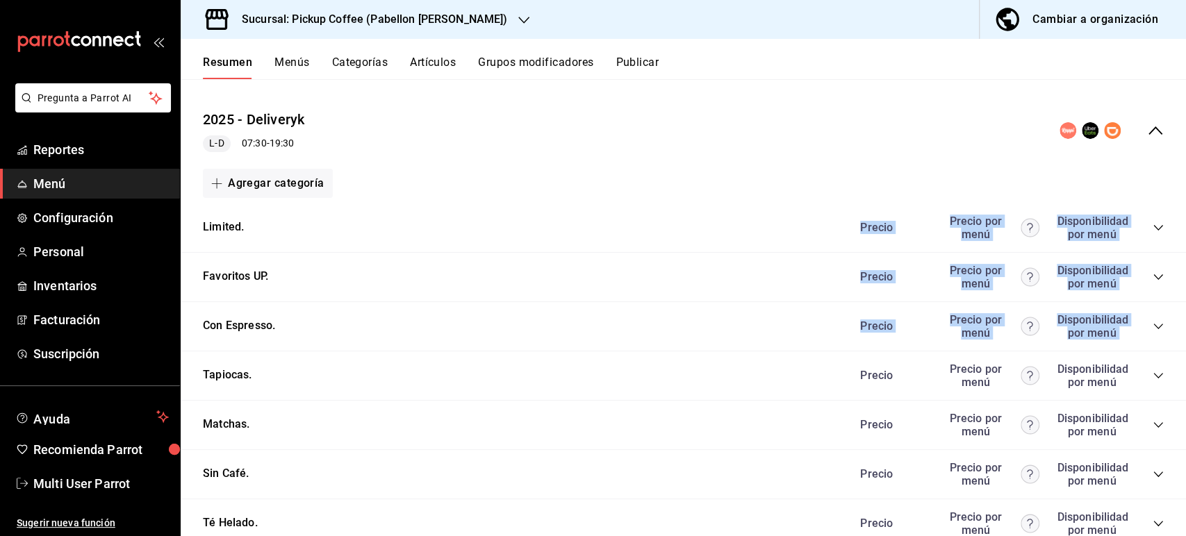
drag, startPoint x: 1184, startPoint y: 270, endPoint x: 1184, endPoint y: 331, distance: 61.1
click at [1184, 331] on div "Resumen sucursal Si activas ‘Editar artículo por menú’, podrás personalizar los…" at bounding box center [683, 307] width 1005 height 456
click at [1145, 320] on div "Precio Precio por menú Disponibilidad por menú" at bounding box center [1004, 325] width 317 height 26
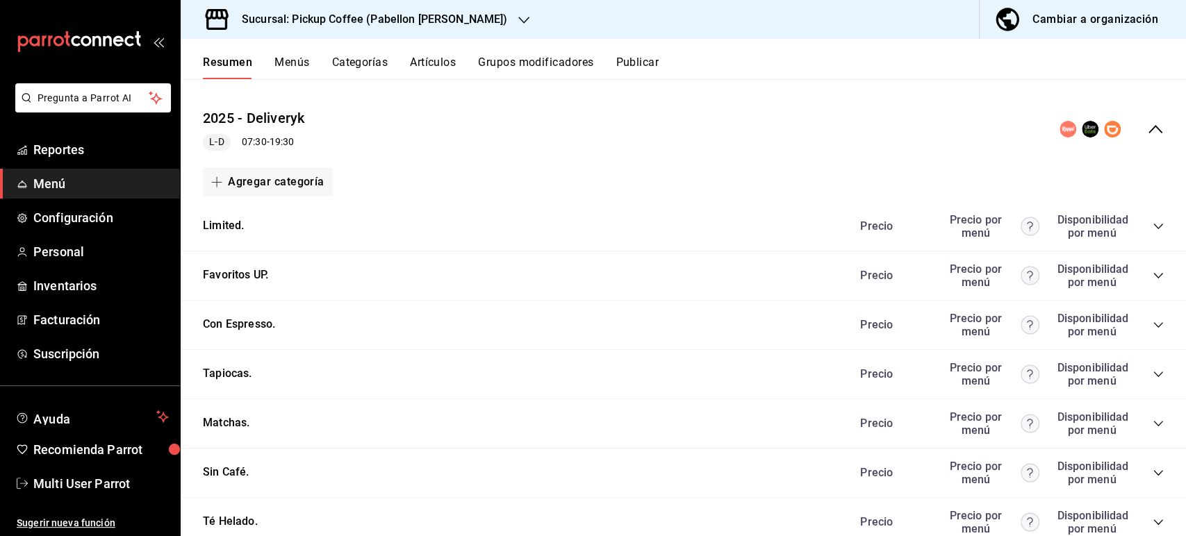
click at [1152, 326] on icon "collapse-category-row" at bounding box center [1157, 325] width 11 height 11
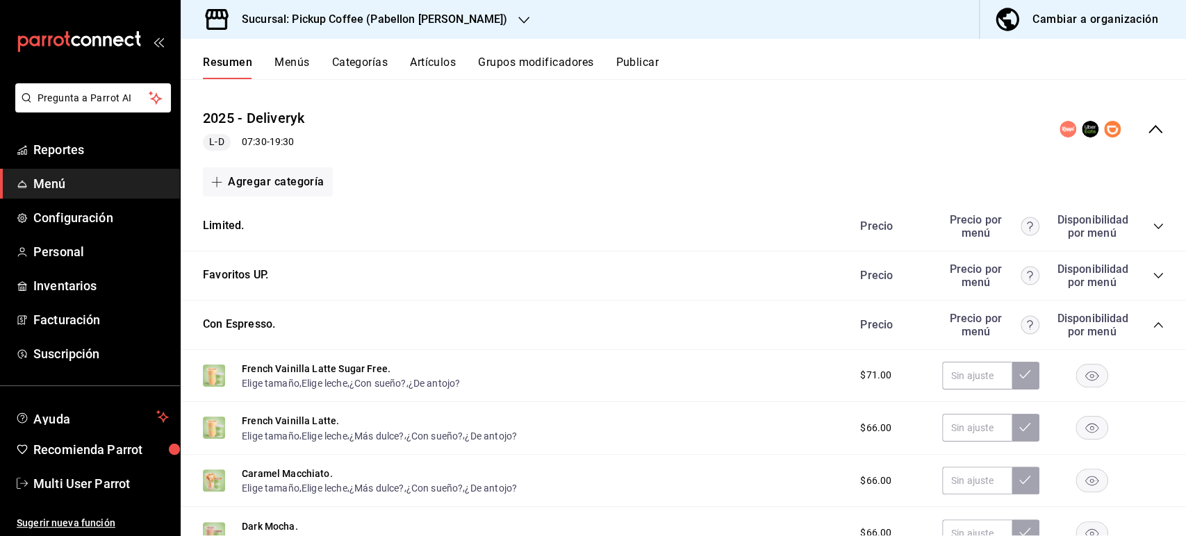
click at [1086, 530] on rect "button" at bounding box center [1092, 533] width 32 height 23
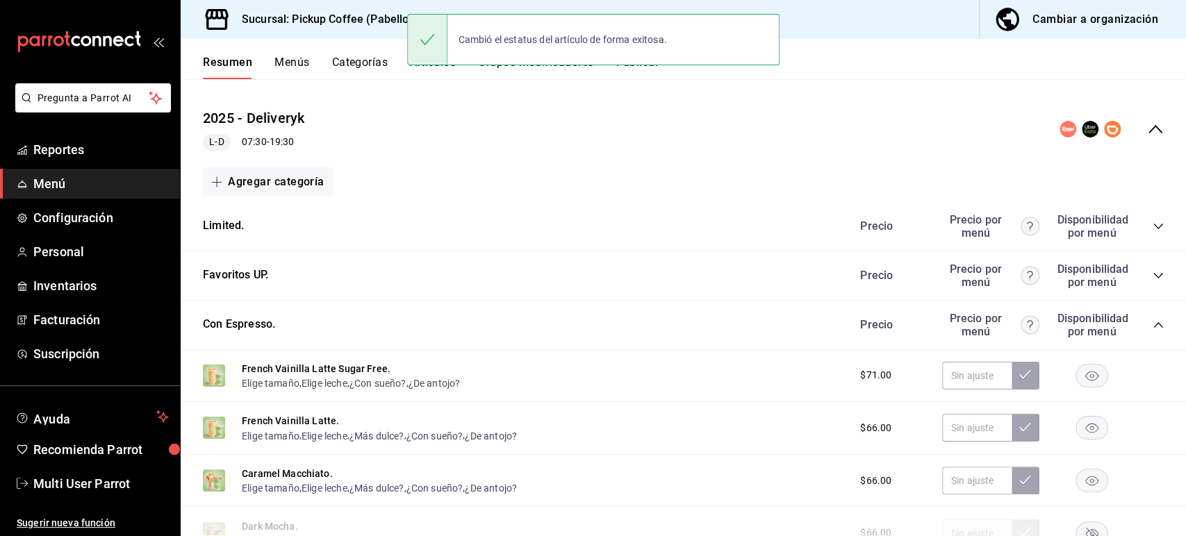
click at [639, 71] on button "Publicar" at bounding box center [636, 68] width 43 height 24
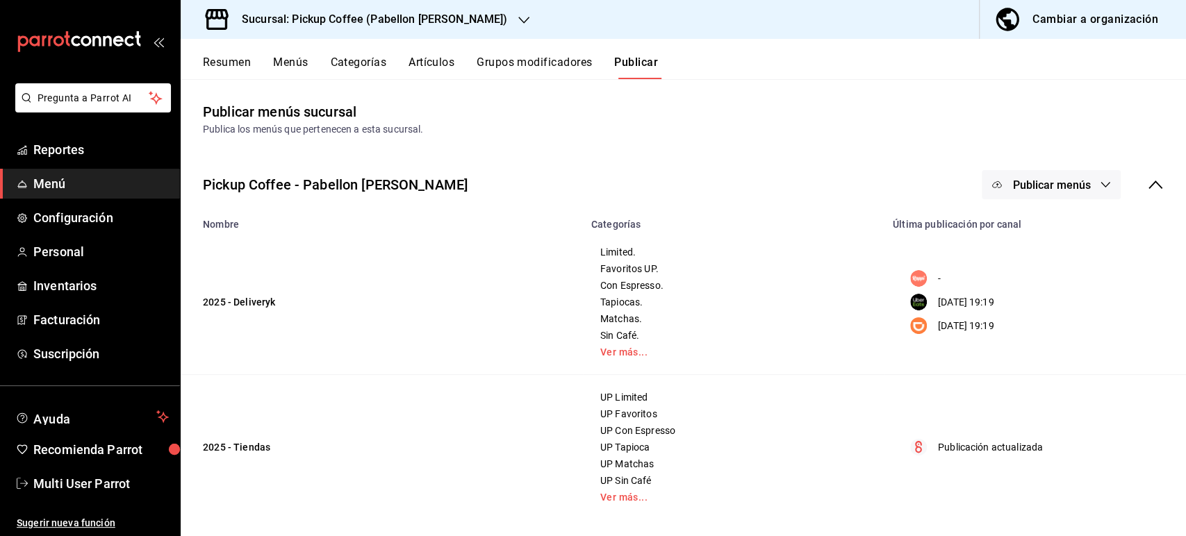
click at [1080, 185] on button "Publicar menús" at bounding box center [1051, 184] width 139 height 29
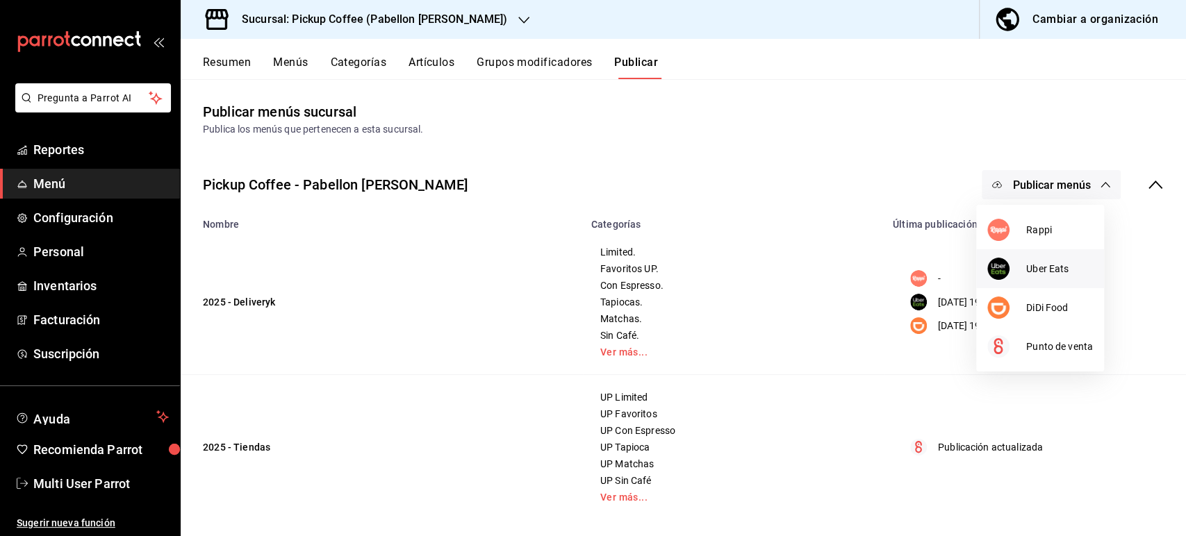
click at [1059, 271] on span "Uber Eats" at bounding box center [1059, 269] width 67 height 15
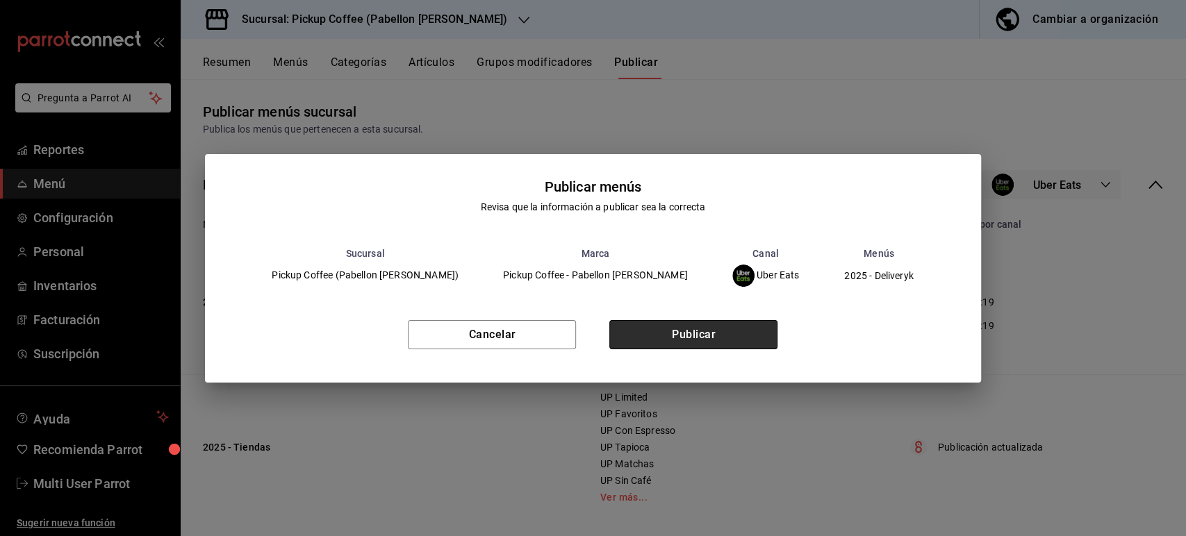
click at [722, 340] on button "Publicar" at bounding box center [693, 334] width 168 height 29
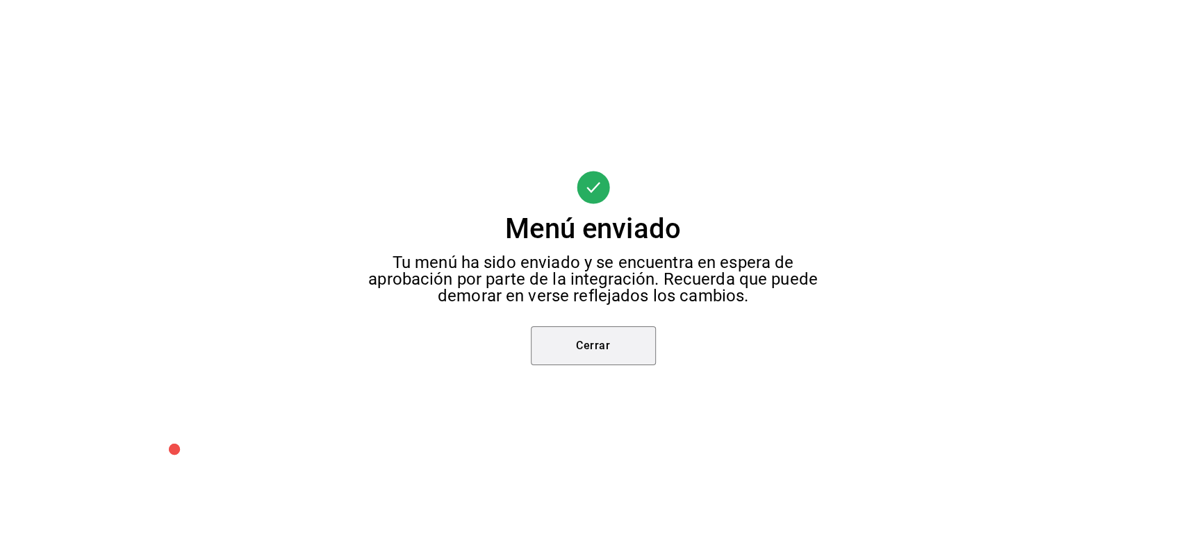
click at [607, 352] on button "Cerrar" at bounding box center [593, 345] width 125 height 39
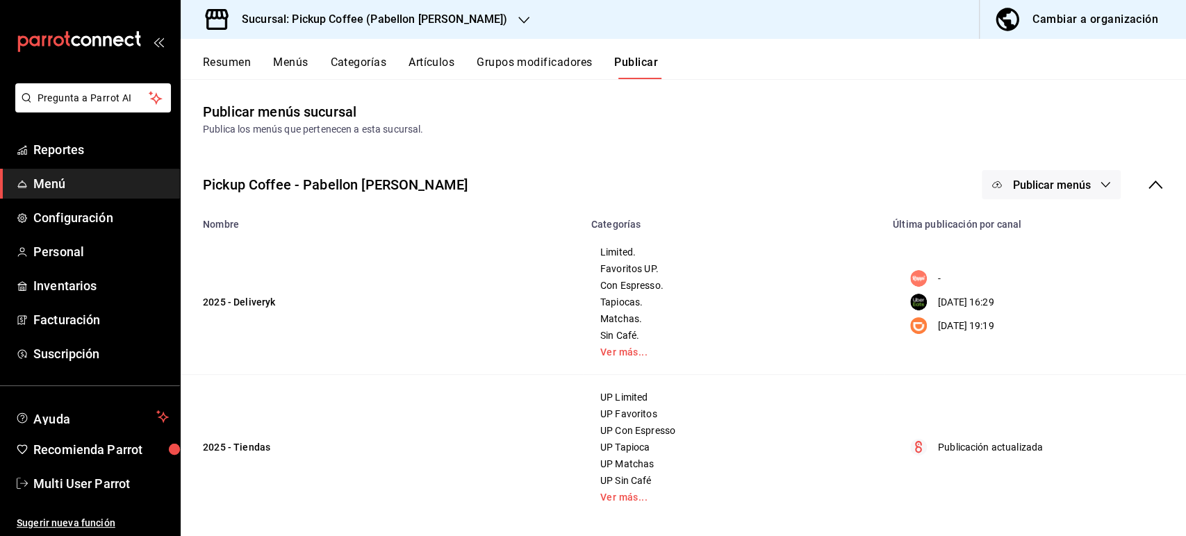
click at [1032, 179] on span "Publicar menús" at bounding box center [1051, 185] width 78 height 13
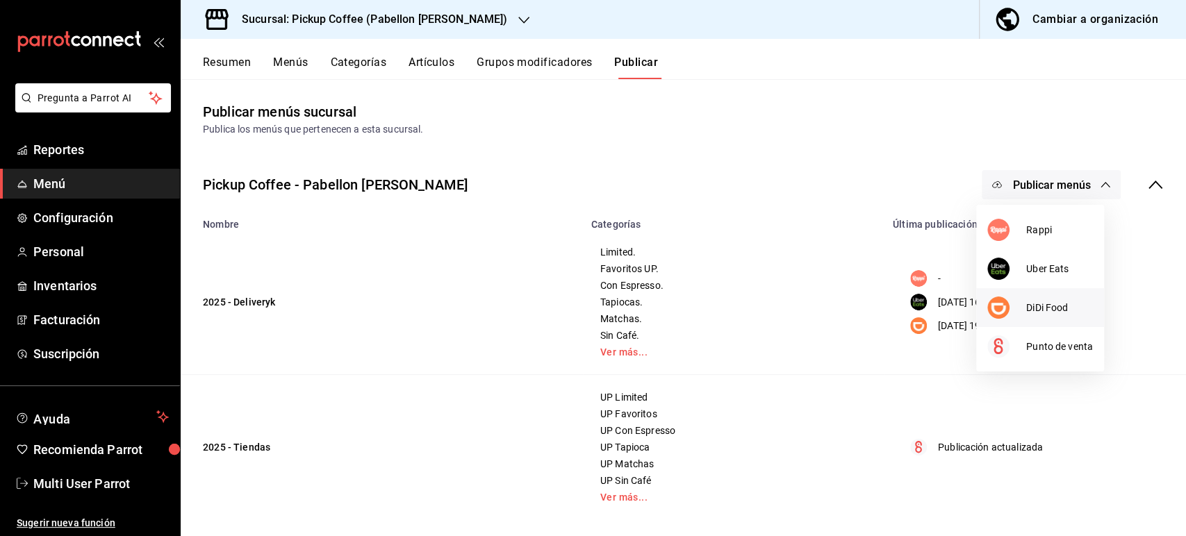
click at [1029, 293] on li "DiDi Food" at bounding box center [1040, 307] width 128 height 39
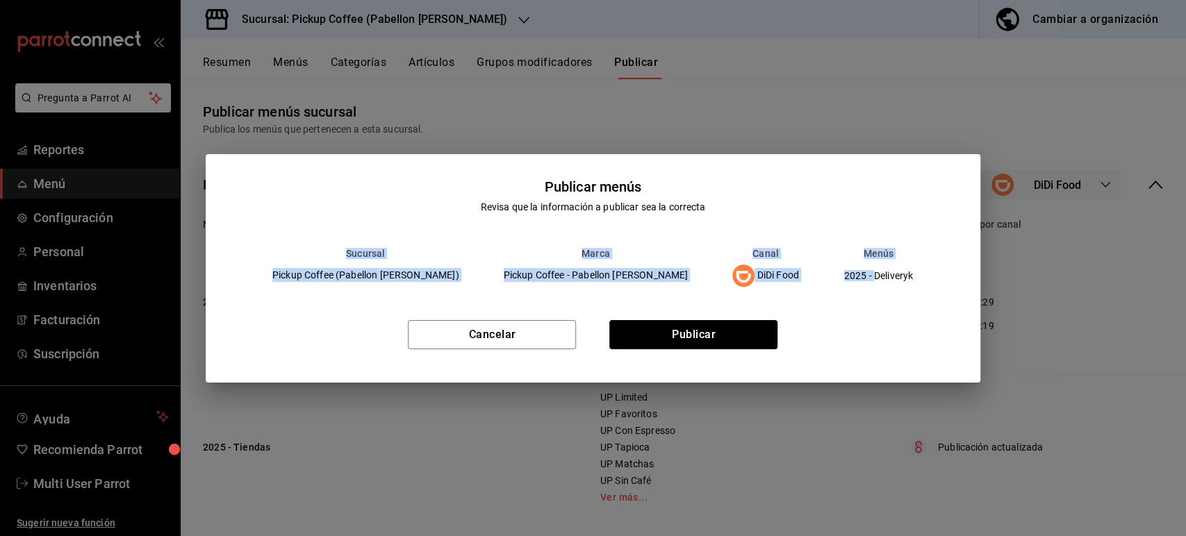
click at [1029, 293] on div "Publicar menús Revisa que la información a publicar sea la correcta Sucursal Ma…" at bounding box center [593, 268] width 1186 height 536
click at [748, 331] on button "Publicar" at bounding box center [693, 334] width 168 height 29
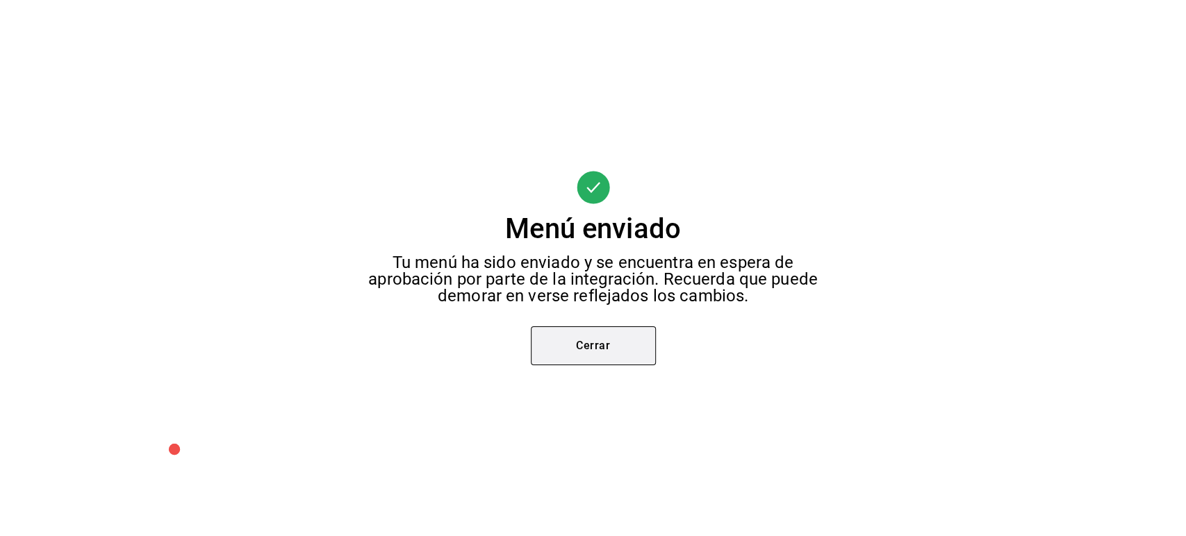
click at [592, 356] on button "Cerrar" at bounding box center [593, 345] width 125 height 39
